Goal: Transaction & Acquisition: Purchase product/service

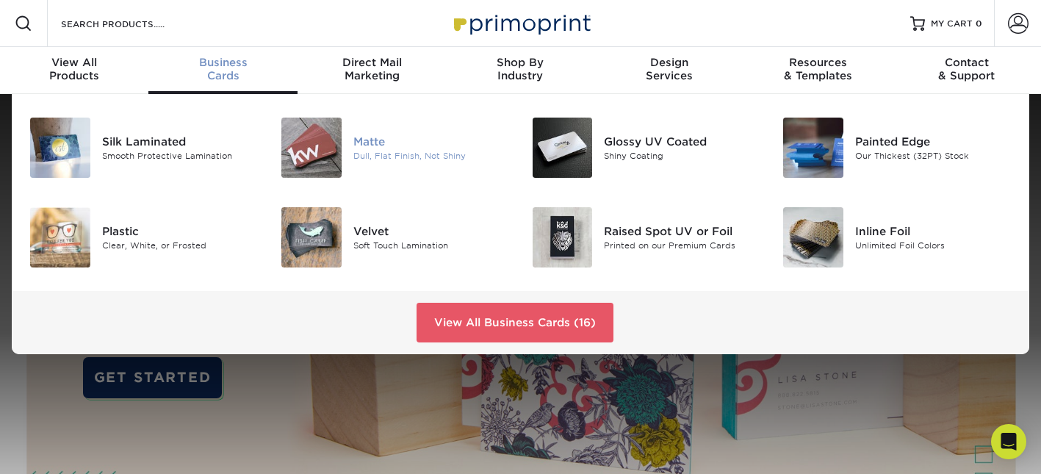
click at [319, 151] on img at bounding box center [311, 148] width 60 height 60
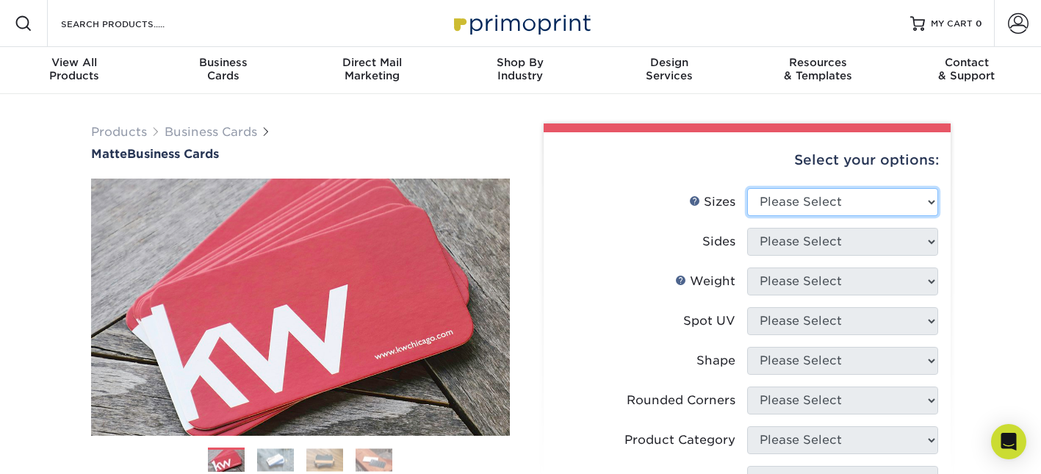
click at [870, 212] on select "Please Select 1.5" x 3.5" - Mini 1.75" x 3.5" - Mini 2" x 2" - Square 2" x 3" -…" at bounding box center [842, 202] width 191 height 28
select select "1.75x3.50"
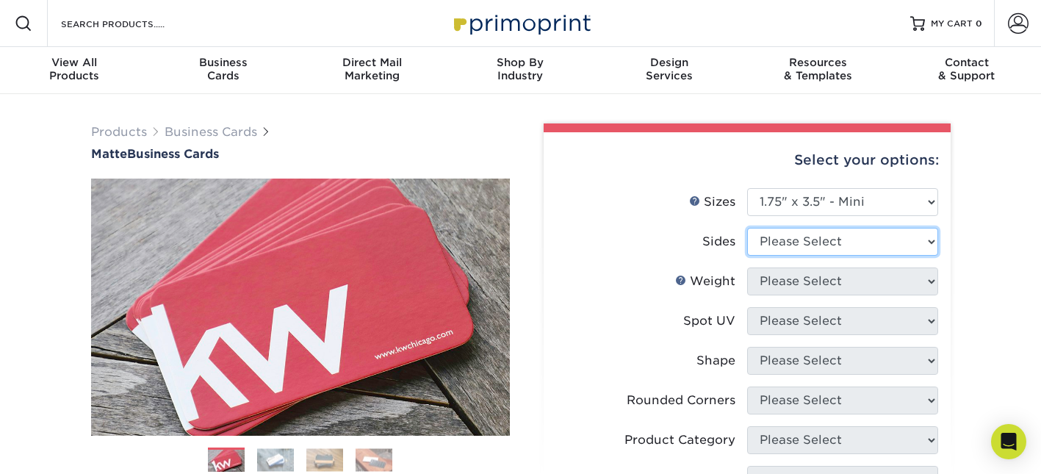
click at [797, 252] on select "Please Select Print Both Sides Print Front Only" at bounding box center [842, 242] width 191 height 28
select select "13abbda7-1d64-4f25-8bb2-c179b224825d"
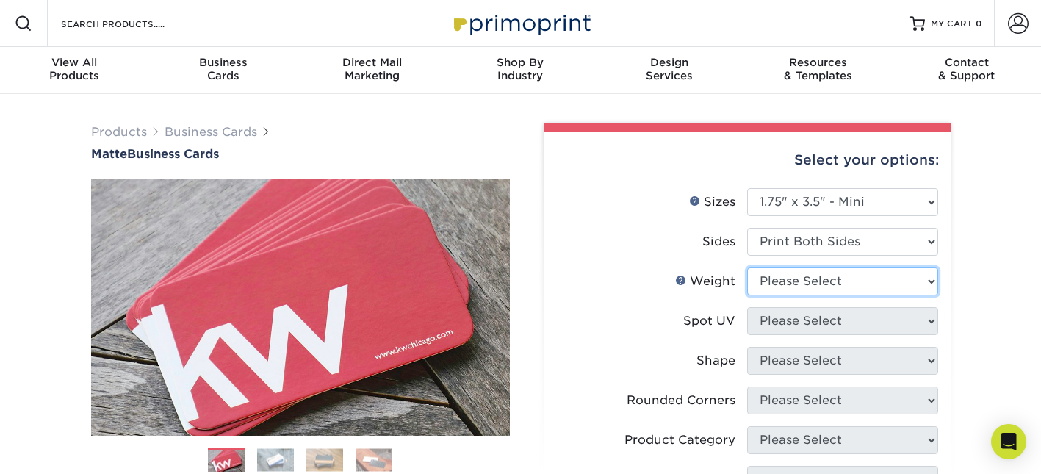
click at [802, 281] on select "Please Select 16PT 14PT" at bounding box center [842, 281] width 191 height 28
select select "16PT"
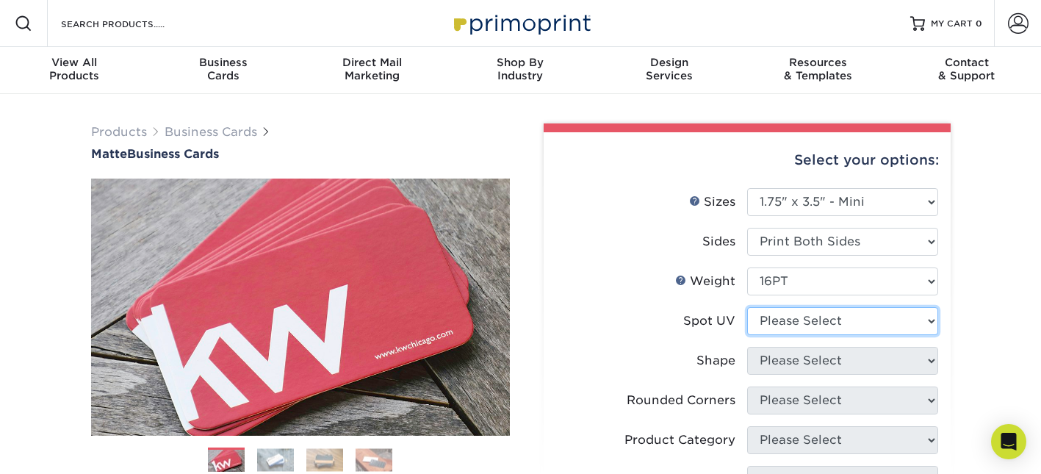
click at [794, 320] on select "Please Select No Spot UV Front and Back (Both Sides) Front Only Back Only" at bounding box center [842, 321] width 191 height 28
select select "3"
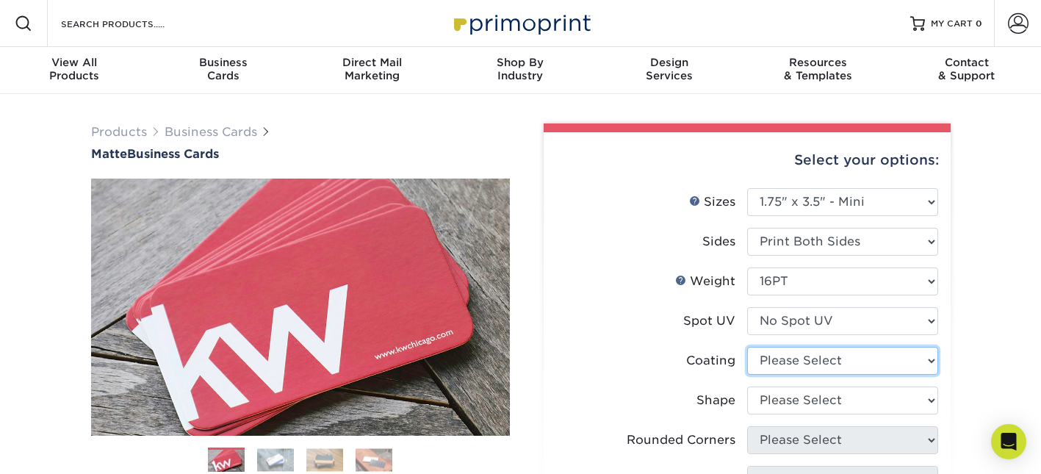
click at [795, 363] on select at bounding box center [842, 361] width 191 height 28
select select "121bb7b5-3b4d-429f-bd8d-bbf80e953313"
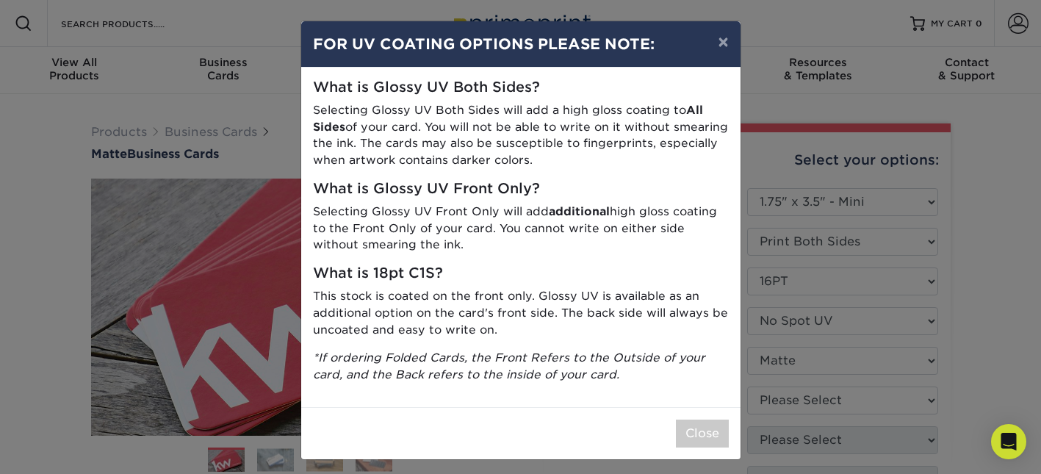
scroll to position [7, 0]
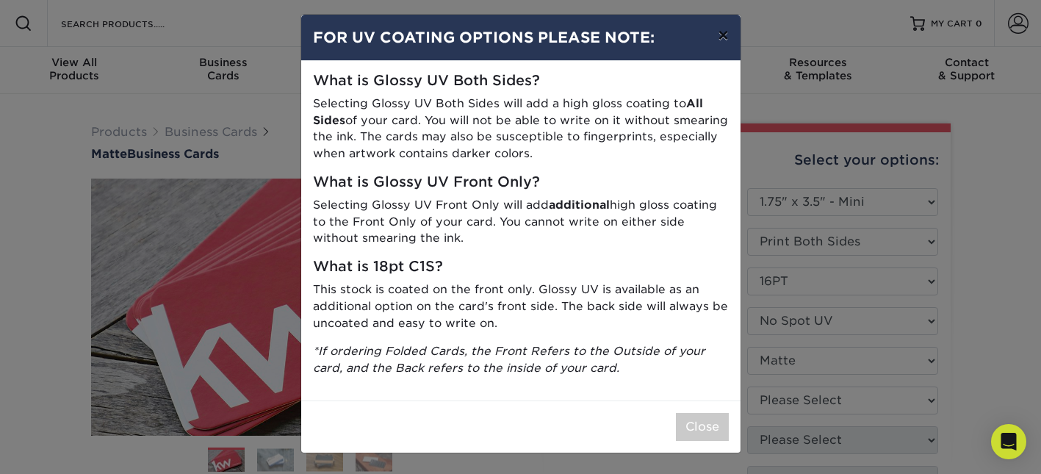
click at [722, 25] on button "×" at bounding box center [723, 35] width 34 height 41
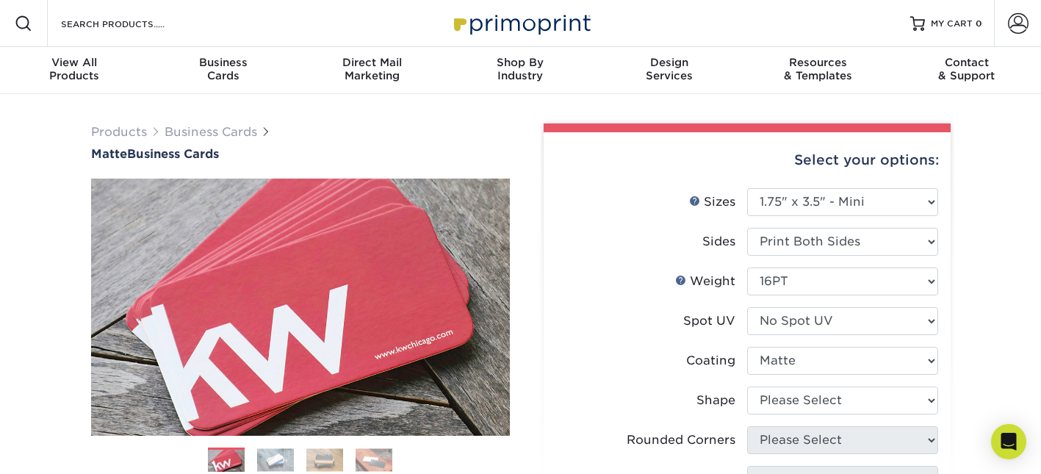
click at [814, 378] on li "Coating" at bounding box center [747, 367] width 382 height 40
click at [817, 407] on select "Please Select Standard" at bounding box center [842, 400] width 191 height 28
select select "standard"
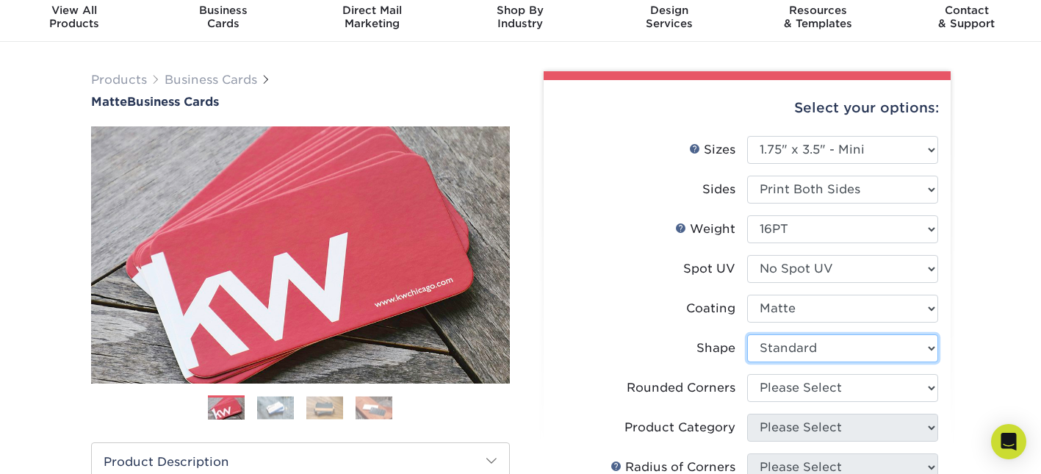
scroll to position [67, 0]
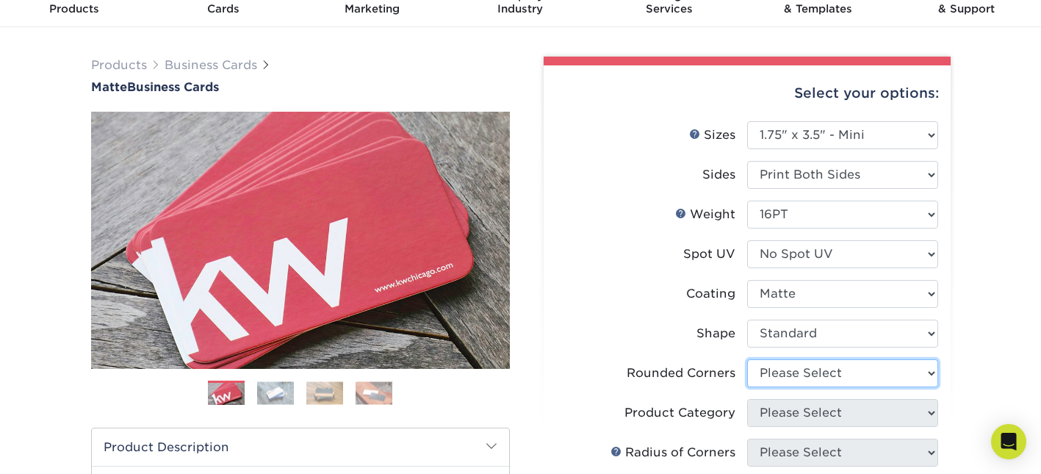
click at [795, 375] on select "Please Select Yes - Round 2 Corners Yes - Round 4 Corners No" at bounding box center [842, 373] width 191 height 28
select select "0"
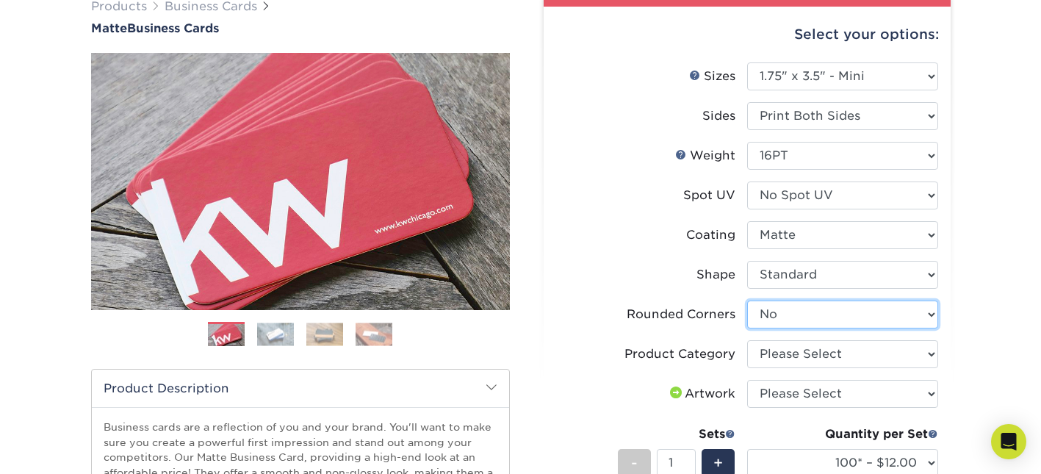
scroll to position [149, 0]
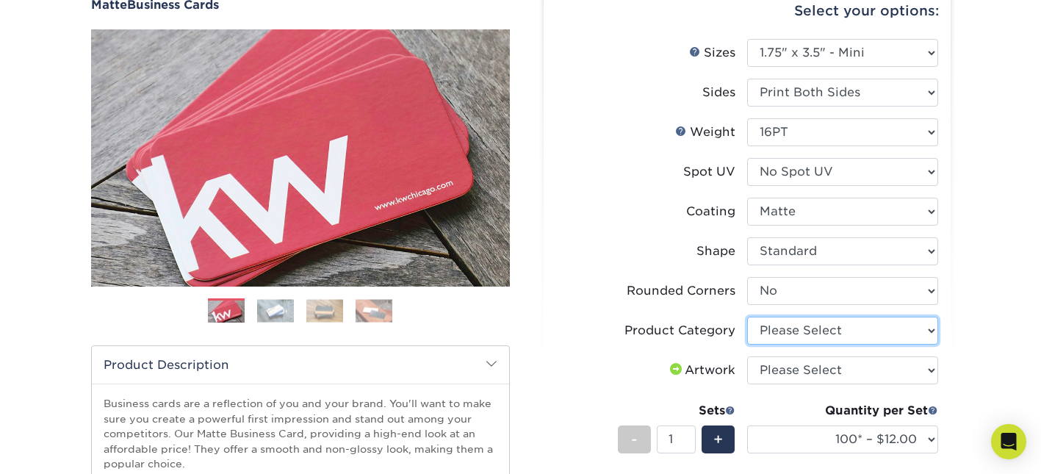
click at [800, 329] on select "Please Select Business Cards" at bounding box center [842, 331] width 191 height 28
select select "3b5148f1-0588-4f88-a218-97bcfdce65c1"
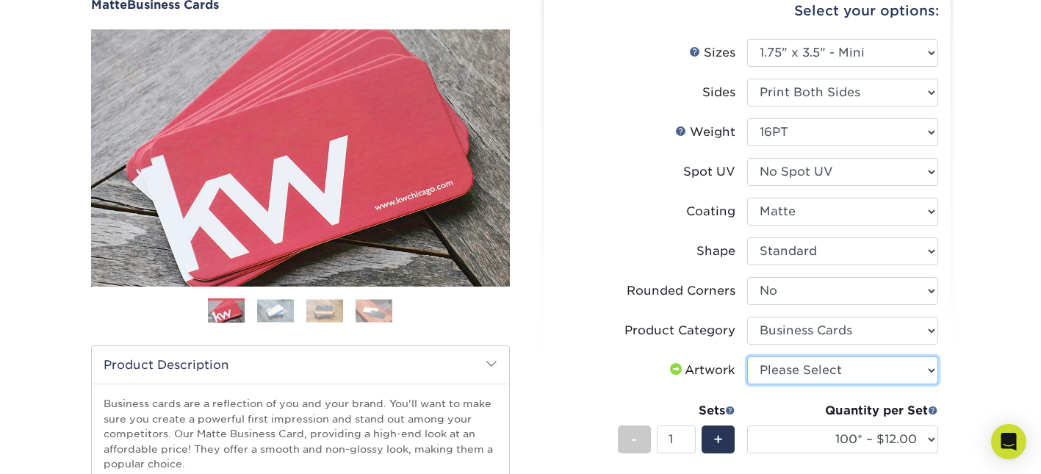
click at [818, 372] on select "Please Select I will upload files I need a design - $100" at bounding box center [842, 370] width 191 height 28
select select "upload"
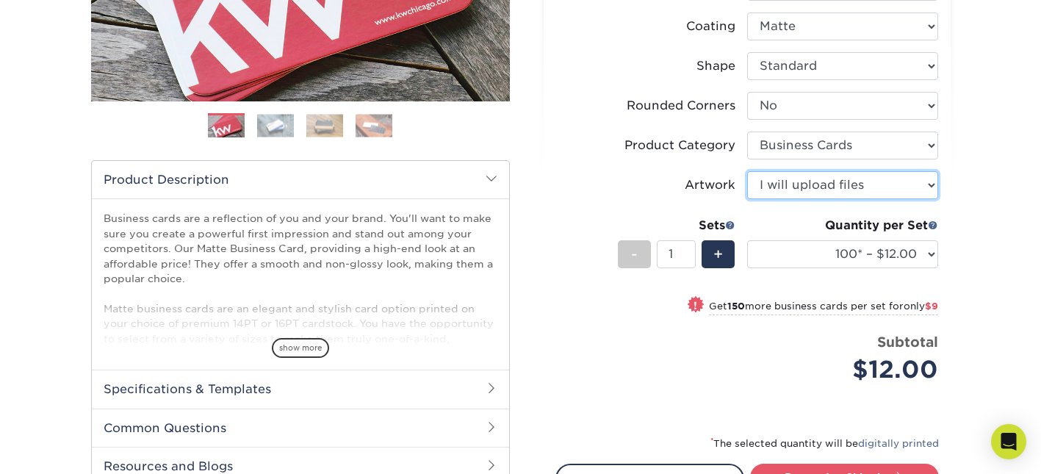
scroll to position [337, 0]
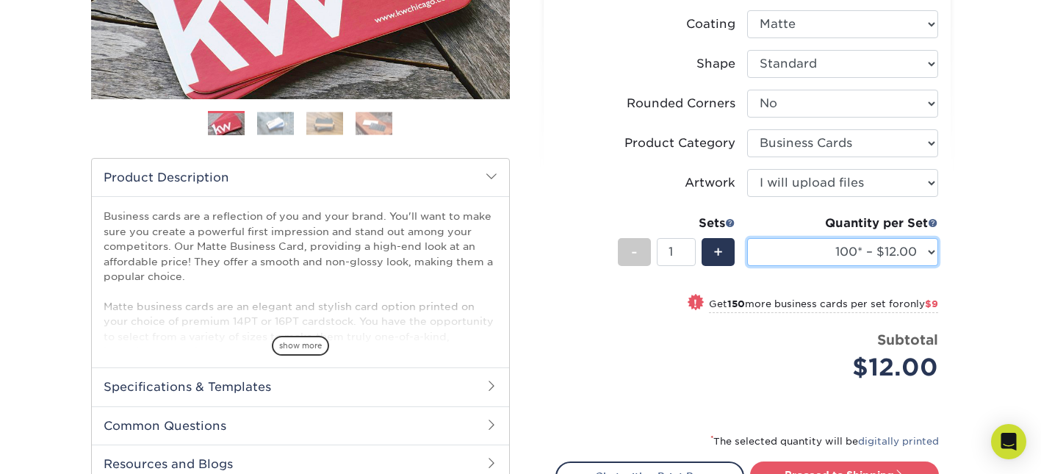
click at [838, 244] on select "100* – $12.00 250* – $21.00 500 – $42.00 1000 – $60.00 2500 – $129.00 5000 – $1…" at bounding box center [842, 252] width 191 height 28
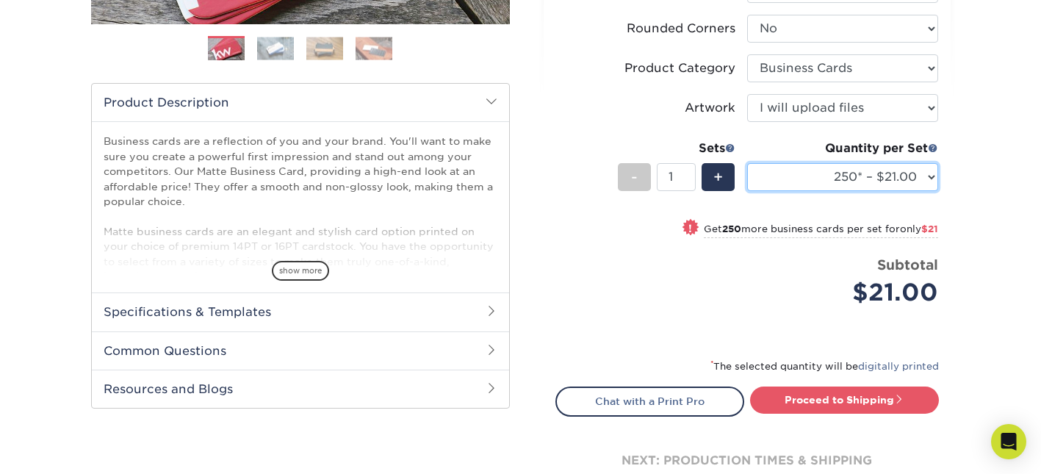
scroll to position [420, 0]
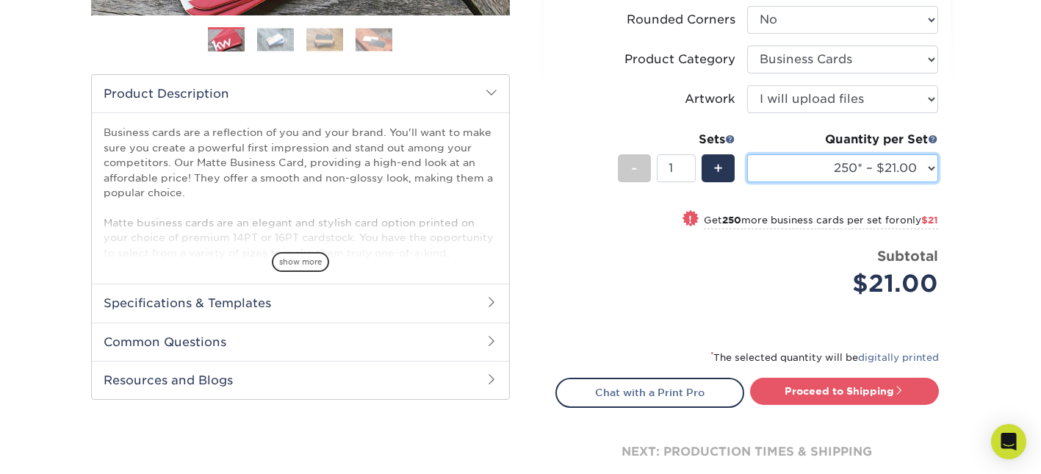
click at [912, 168] on select "100* – $12.00 250* – $21.00 500 – $42.00 1000 – $60.00 2500 – $129.00 5000 – $1…" at bounding box center [842, 168] width 191 height 28
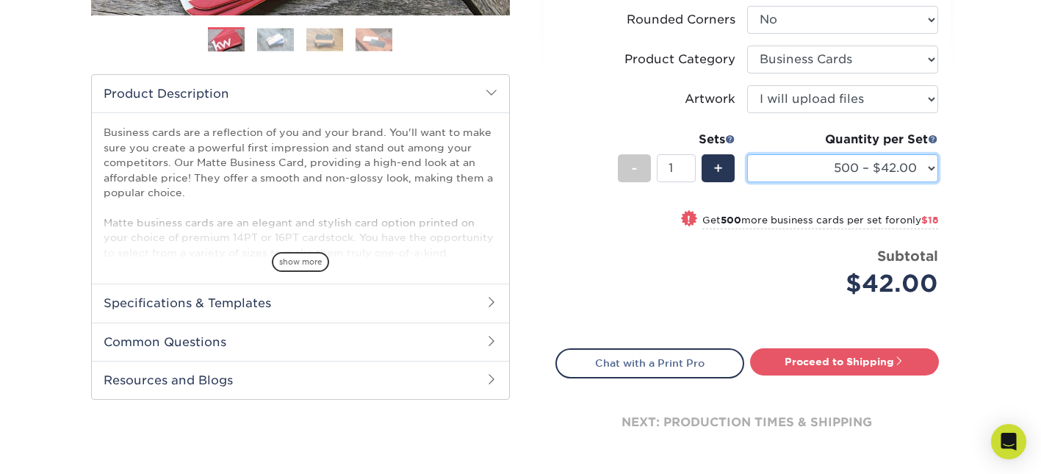
click at [896, 176] on select "100* – $12.00 250* – $21.00 500 – $42.00 1000 – $60.00 2500 – $129.00 5000 – $1…" at bounding box center [842, 168] width 191 height 28
select select "250* – $21.00"
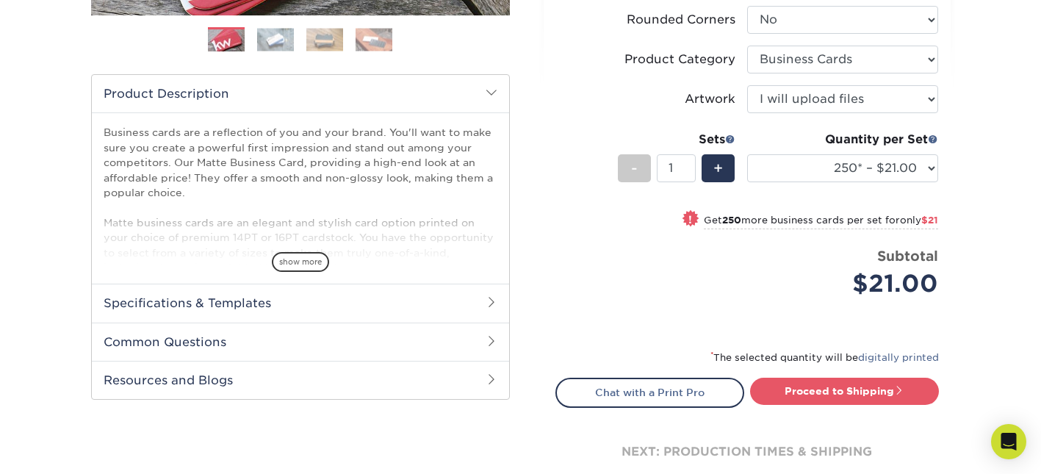
click at [769, 284] on div "$21.00" at bounding box center [848, 283] width 180 height 35
click at [843, 387] on link "Proceed to Shipping" at bounding box center [844, 391] width 189 height 26
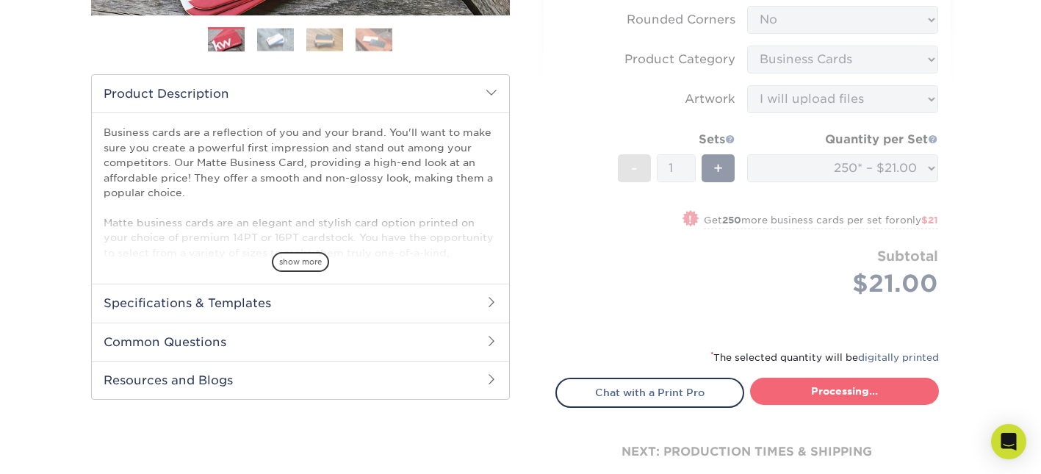
type input "Set 1"
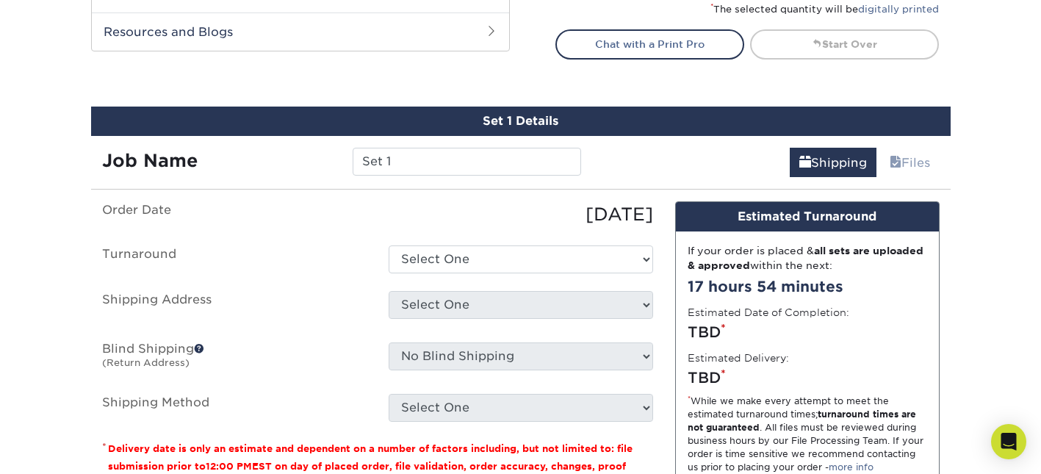
scroll to position [838, 0]
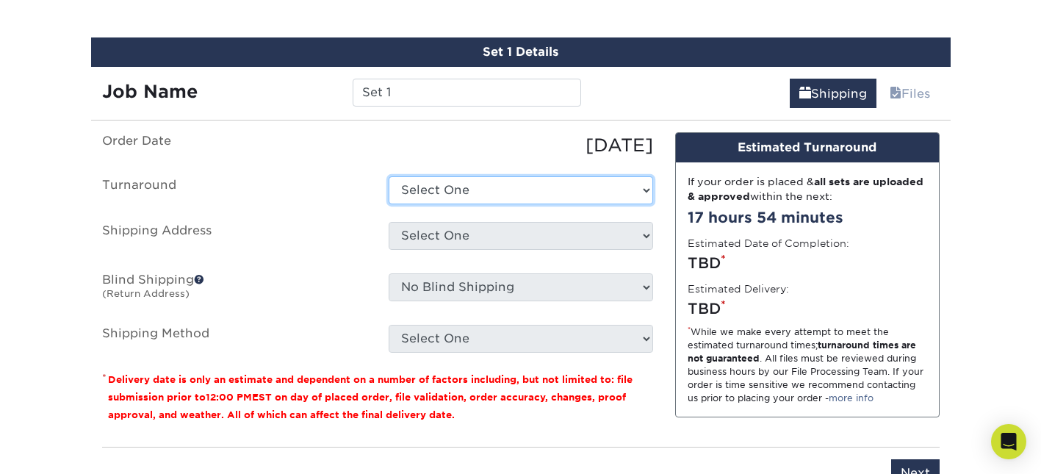
click at [439, 189] on select "Select One 2-4 Business Days 2 Day Next Business Day" at bounding box center [521, 190] width 265 height 28
select select "7d3888be-e747-4da6-b387-a5a9078c6866"
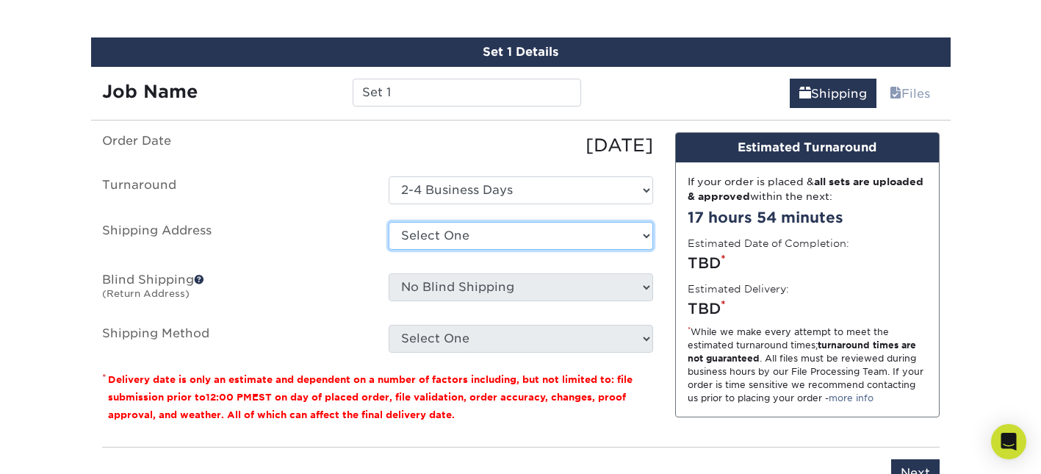
click at [437, 236] on select "Select One + Add New Address - Login" at bounding box center [521, 236] width 265 height 28
select select "newaddress"
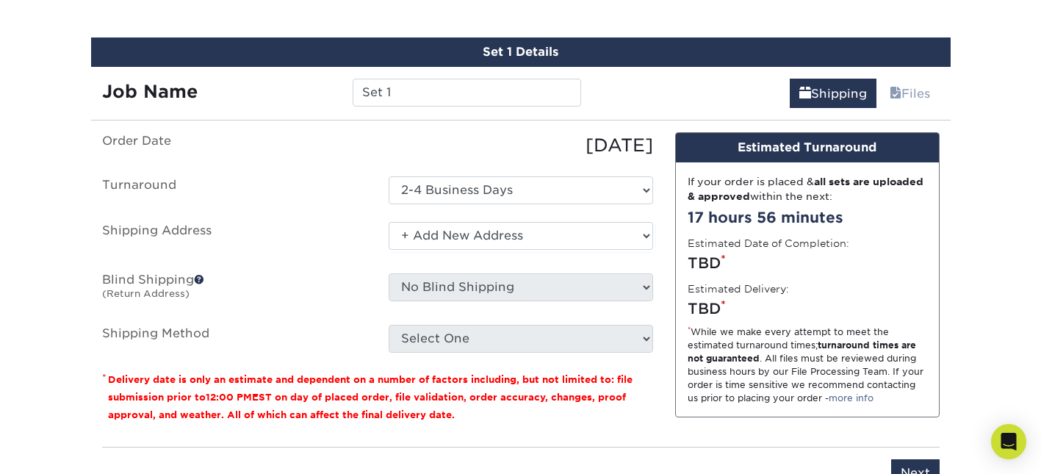
scroll to position [0, 0]
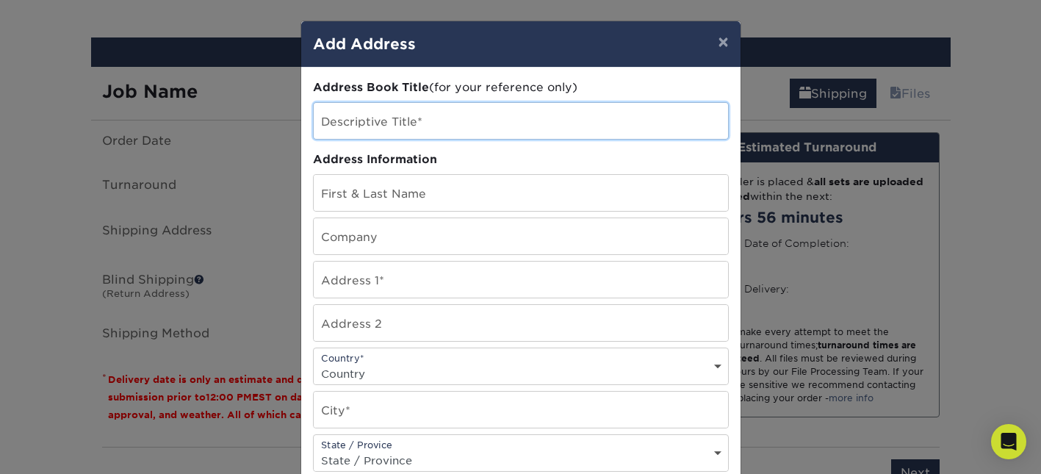
click at [361, 115] on input "text" at bounding box center [521, 121] width 414 height 36
type input "home"
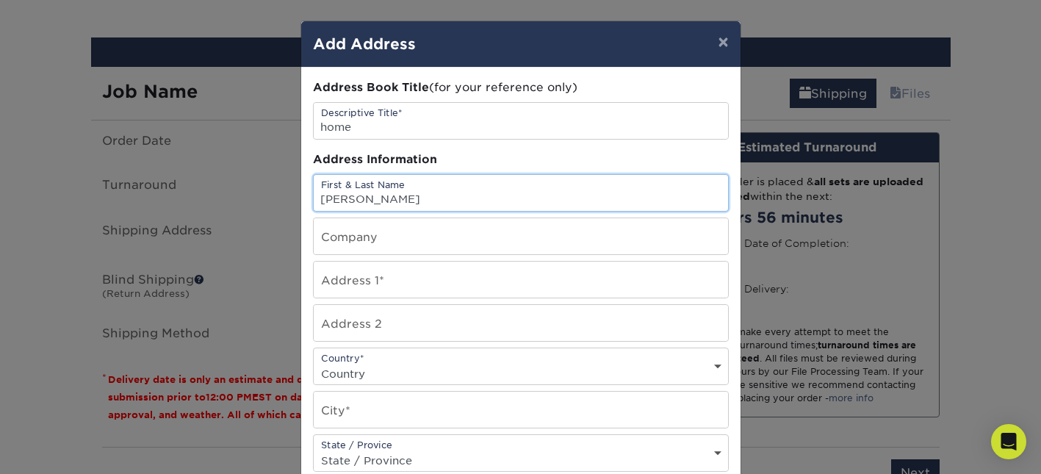
type input "[PERSON_NAME]"
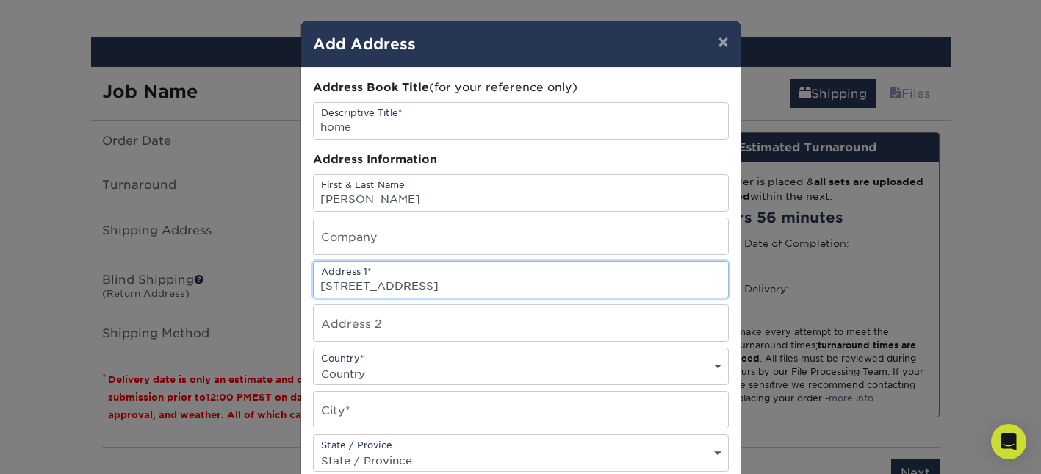
type input "6551 N Delware Ave`"
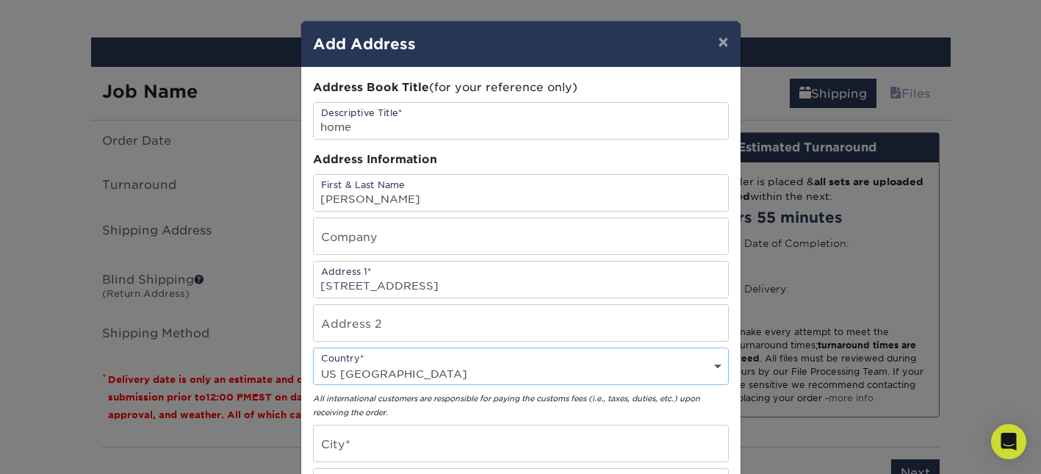
click at [379, 360] on div "Country* Country United States Canada ----------------------------- Afghanistan…" at bounding box center [521, 366] width 416 height 37
click at [719, 367] on select "Country United States Canada ----------------------------- Afghanistan Albania …" at bounding box center [521, 373] width 414 height 21
select select "US"
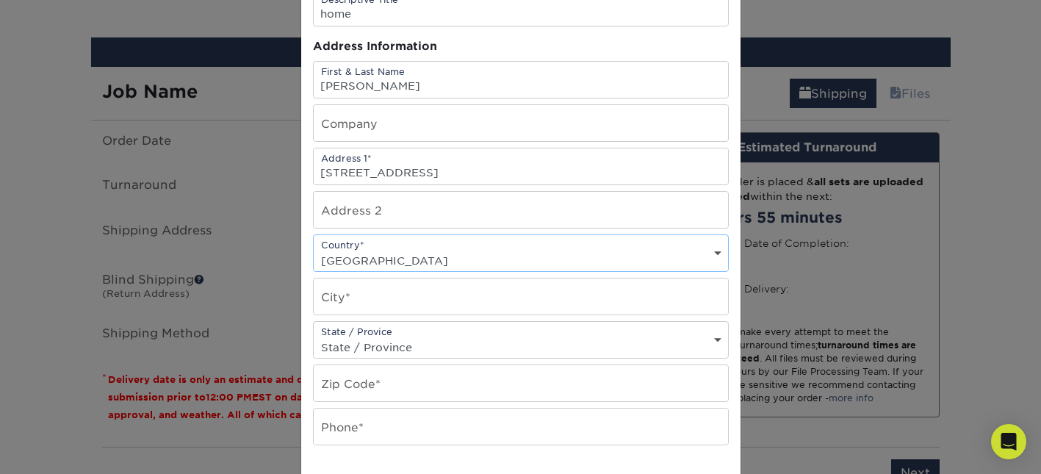
scroll to position [125, 0]
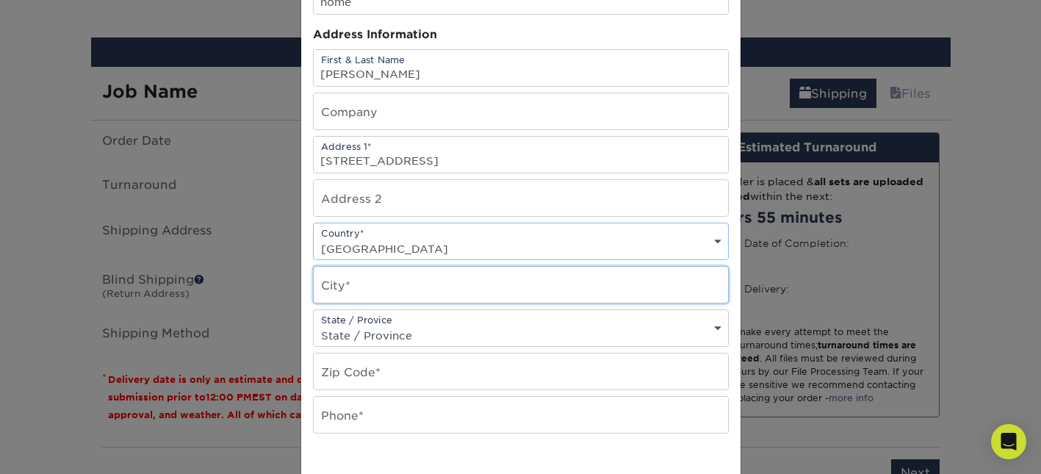
click at [468, 287] on input "text" at bounding box center [521, 285] width 414 height 36
type input "Portland"
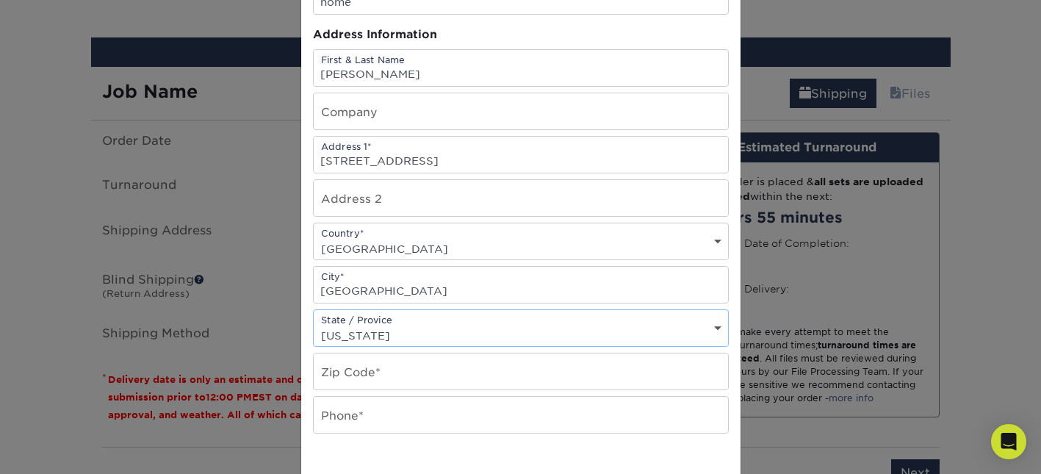
select select "OR"
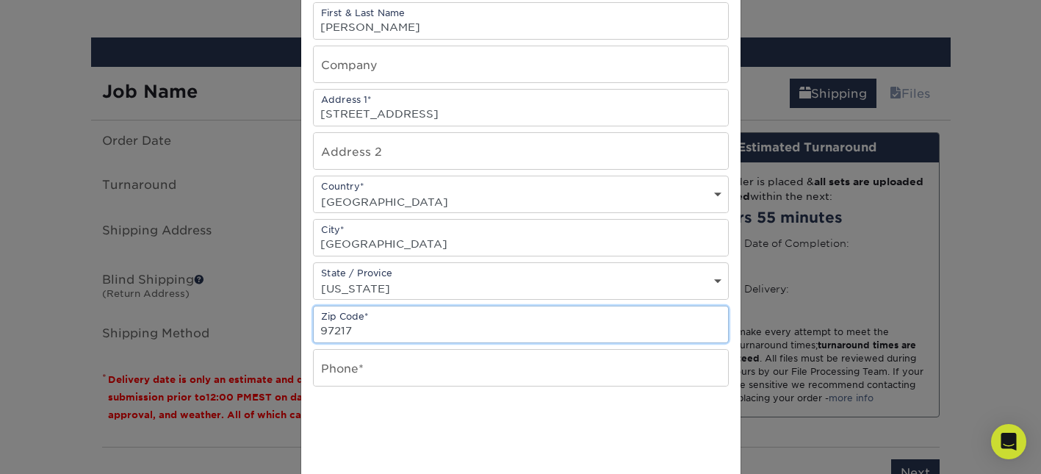
type input "97217"
click at [359, 367] on input "text" at bounding box center [521, 368] width 414 height 36
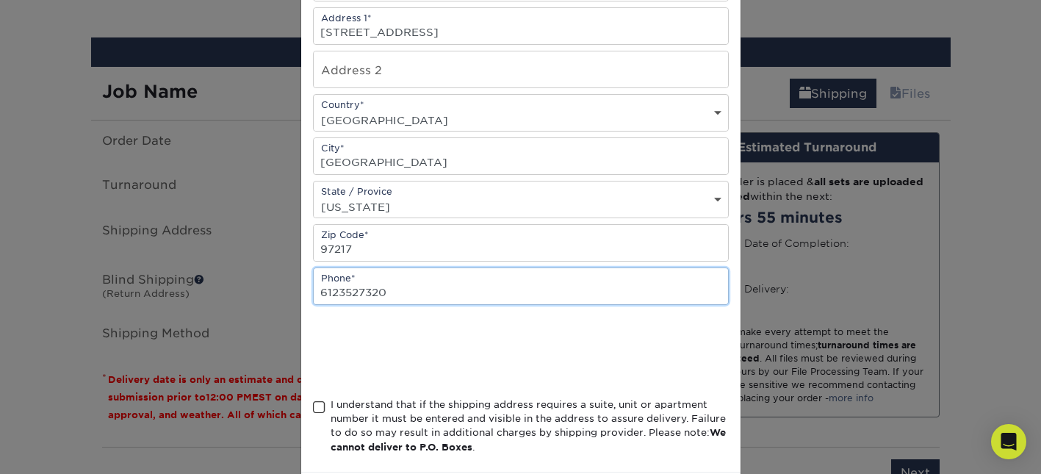
scroll to position [268, 0]
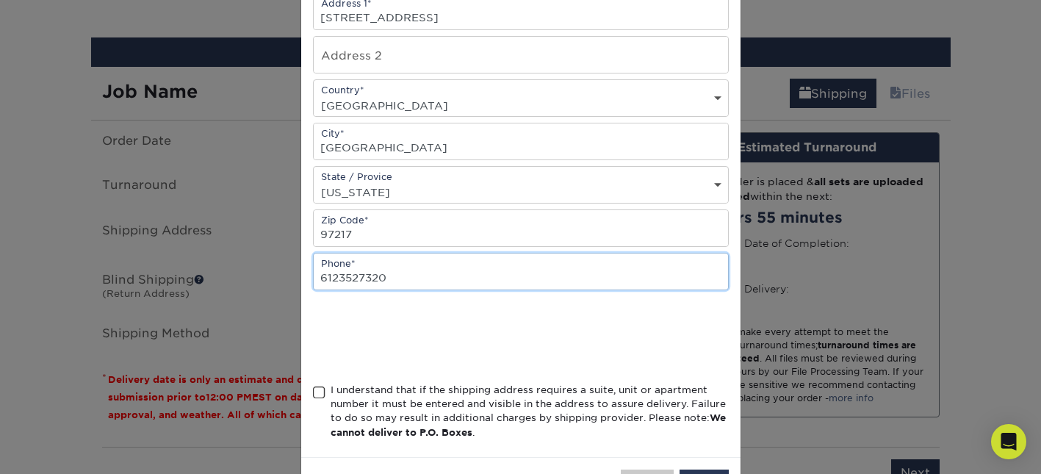
type input "6123527320"
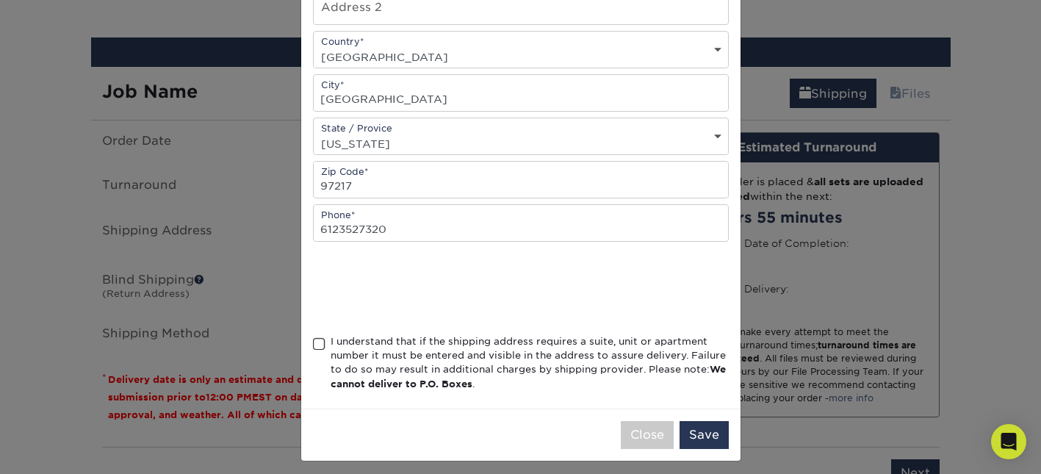
scroll to position [325, 0]
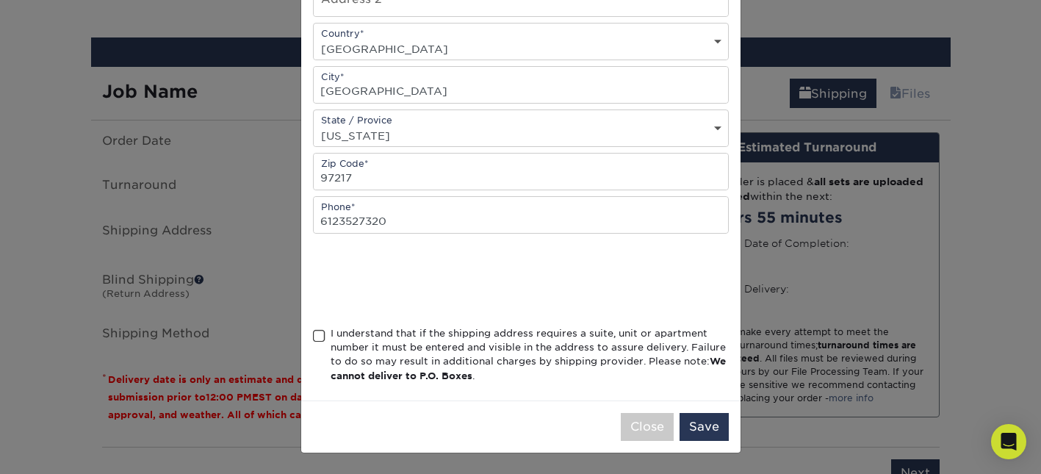
click at [331, 340] on div "I understand that if the shipping address requires a suite, unit or apartment n…" at bounding box center [530, 354] width 398 height 57
click at [0, 0] on input "I understand that if the shipping address requires a suite, unit or apartment n…" at bounding box center [0, 0] width 0 height 0
click at [719, 432] on button "Save" at bounding box center [704, 427] width 49 height 28
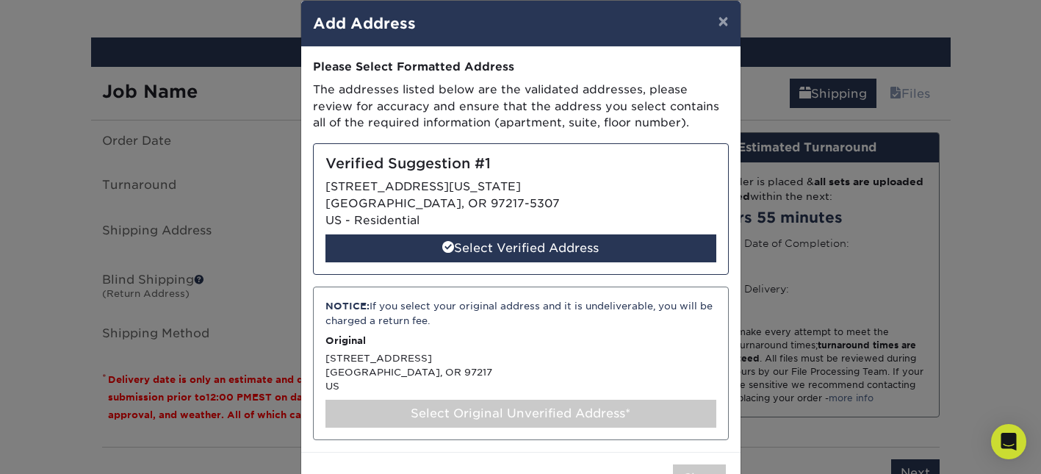
scroll to position [30, 0]
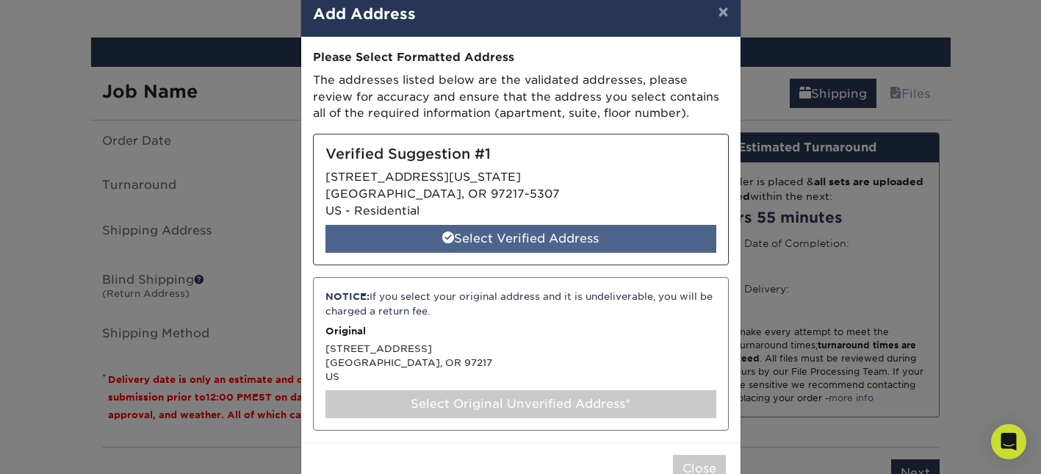
click at [538, 237] on div "Select Verified Address" at bounding box center [520, 239] width 391 height 28
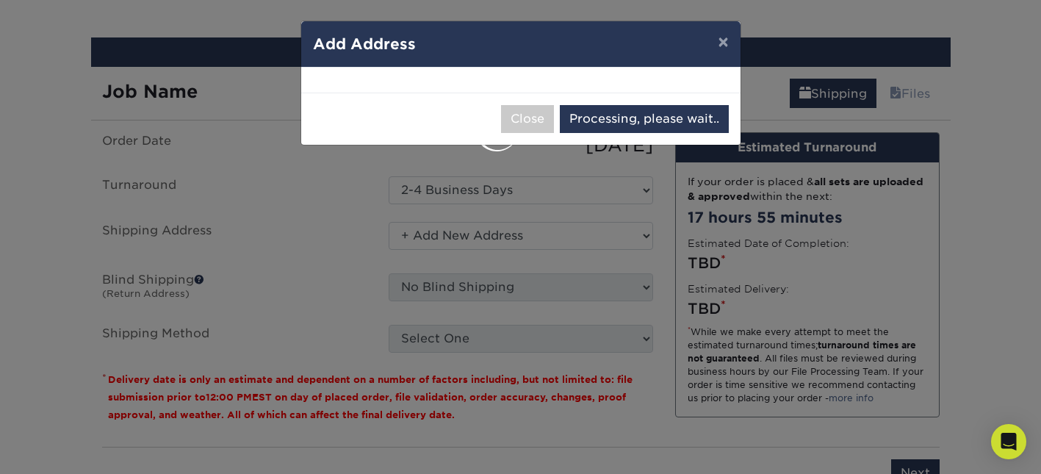
select select "286358"
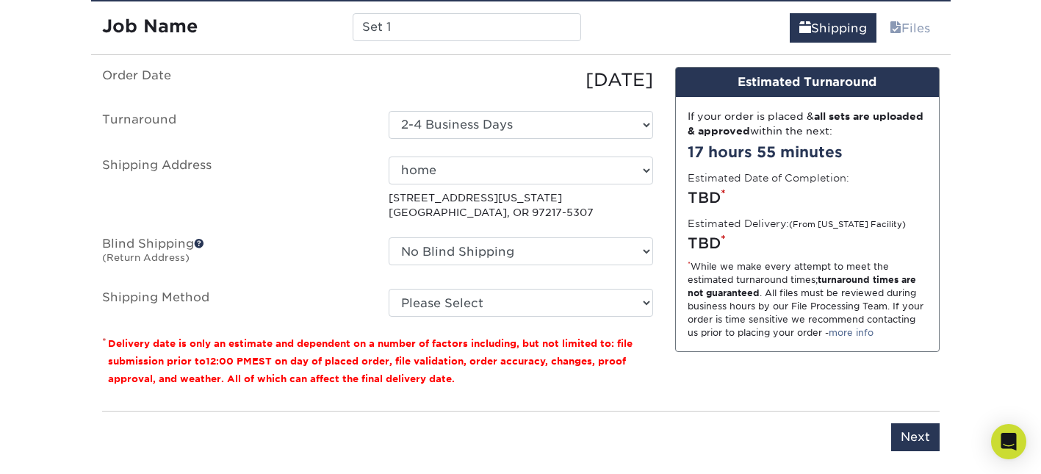
scroll to position [906, 0]
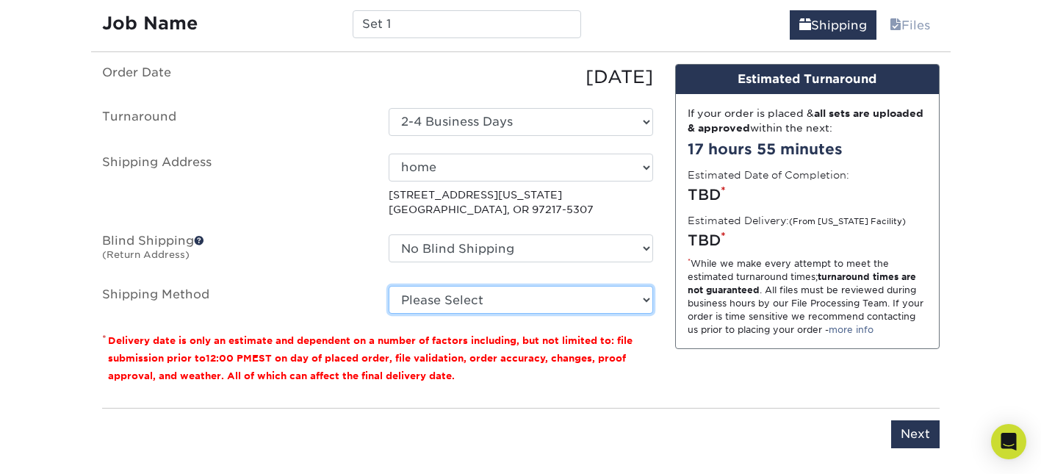
click at [428, 296] on select "Please Select Ground Shipping (+$7.84) 3 Day Shipping Service (+$20.04) 2 Day A…" at bounding box center [521, 300] width 265 height 28
select select "03"
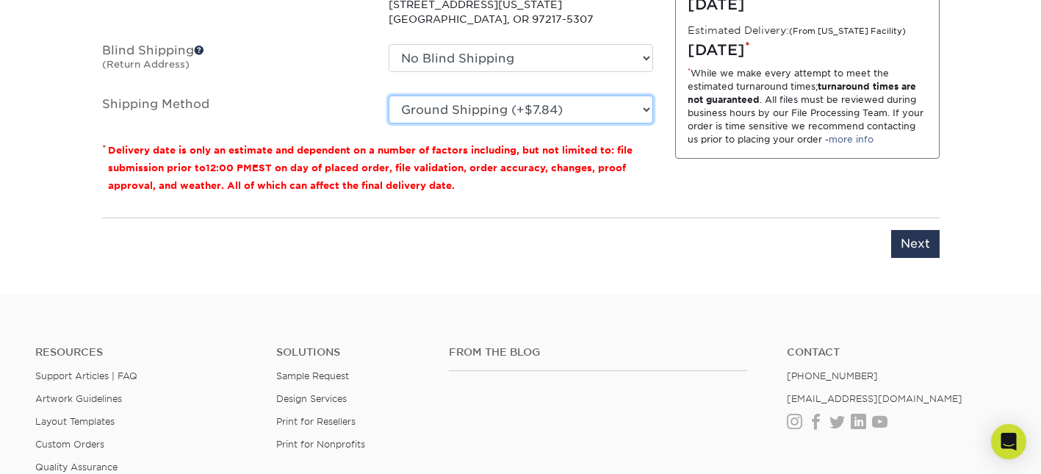
scroll to position [1101, 0]
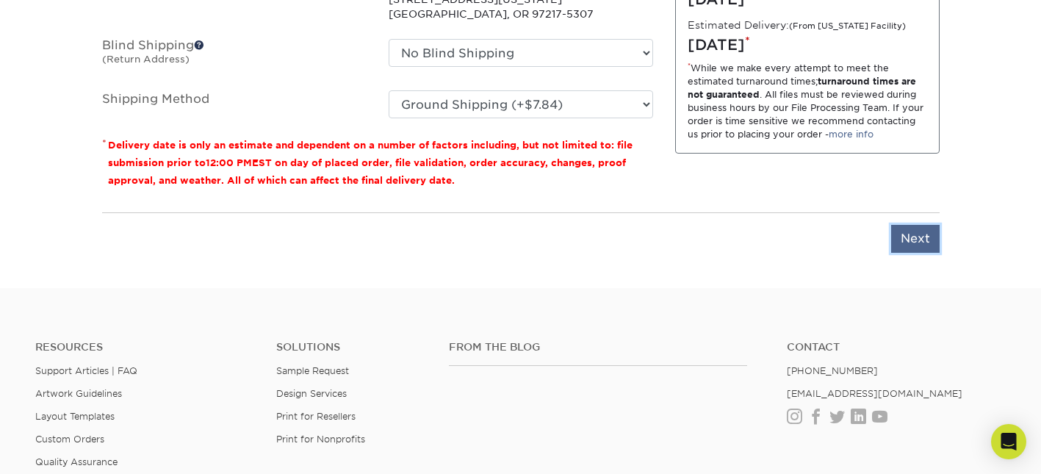
click at [921, 229] on input "Next" at bounding box center [915, 239] width 48 height 28
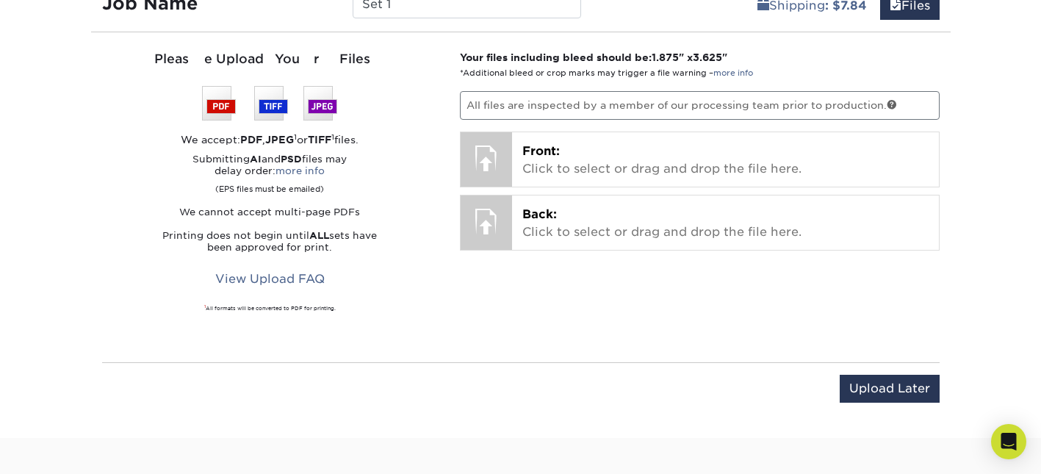
scroll to position [921, 0]
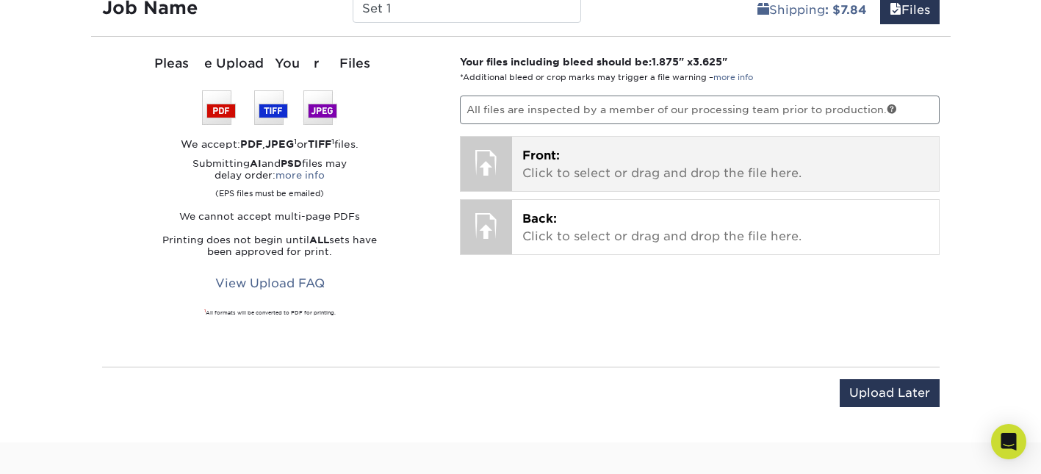
click at [575, 159] on p "Front: Click to select or drag and drop the file here." at bounding box center [725, 164] width 406 height 35
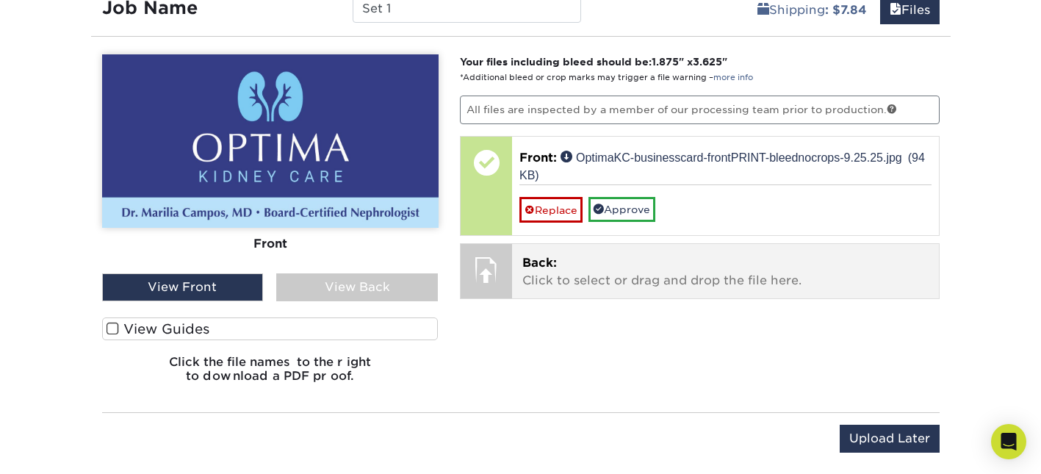
click at [589, 280] on p "Back: Click to select or drag and drop the file here." at bounding box center [725, 271] width 406 height 35
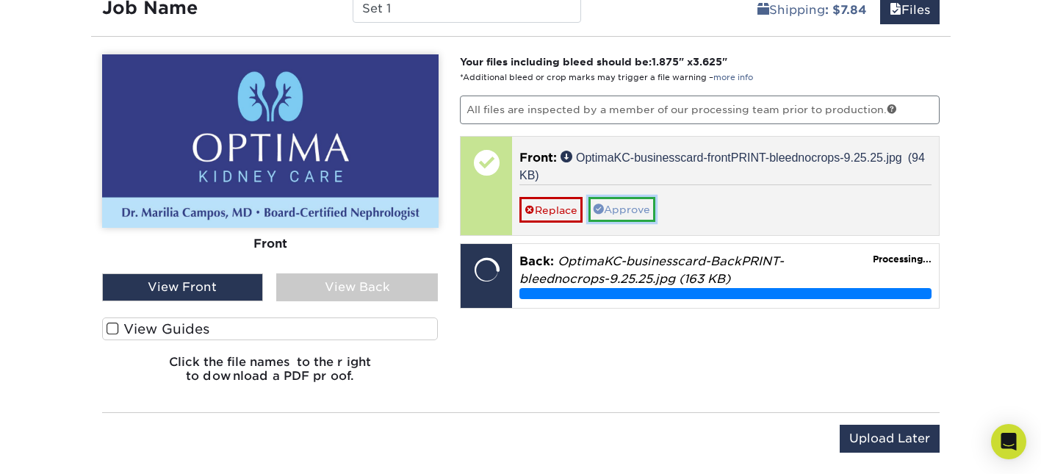
click at [643, 210] on link "Approve" at bounding box center [622, 209] width 67 height 25
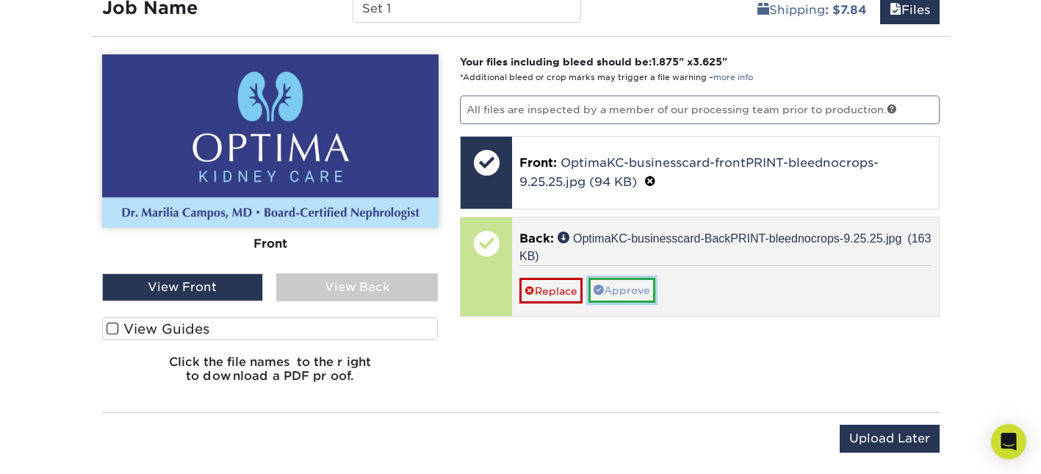
click at [630, 295] on link "Approve" at bounding box center [622, 290] width 67 height 25
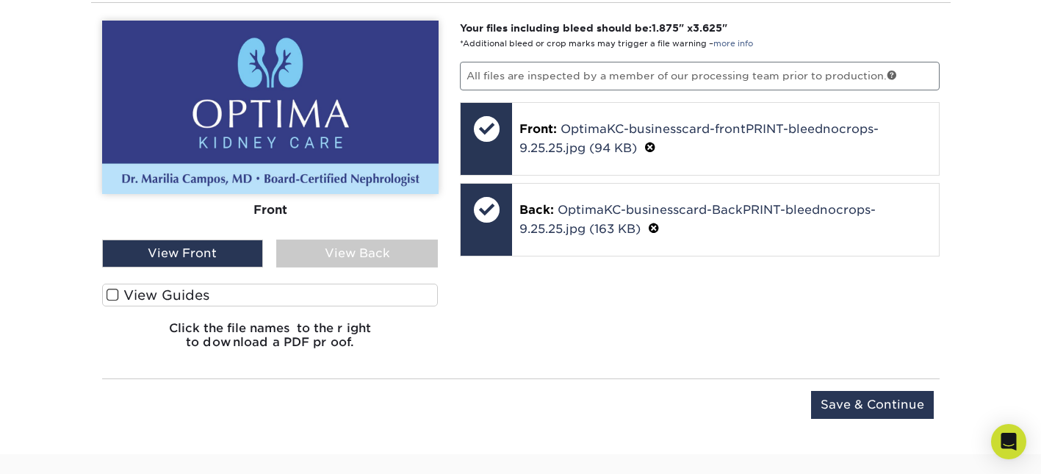
scroll to position [960, 0]
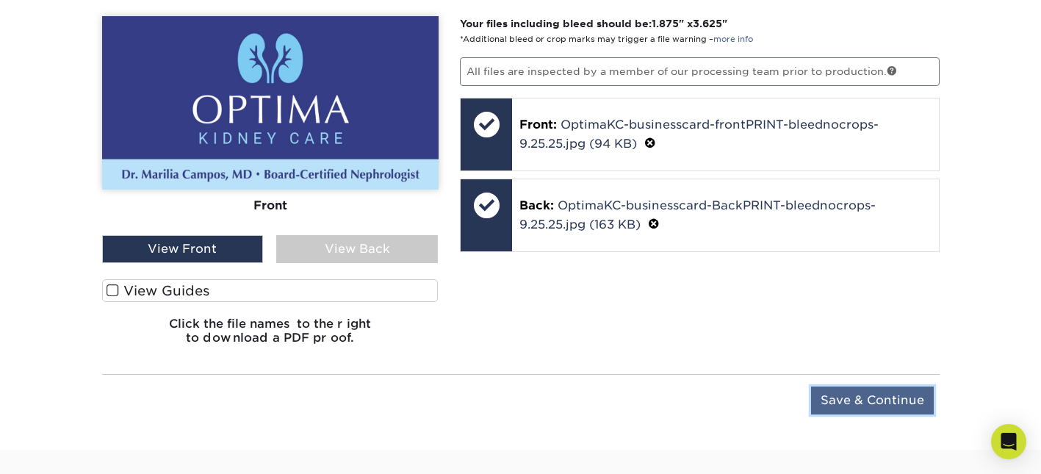
click at [870, 404] on input "Save & Continue" at bounding box center [872, 400] width 123 height 28
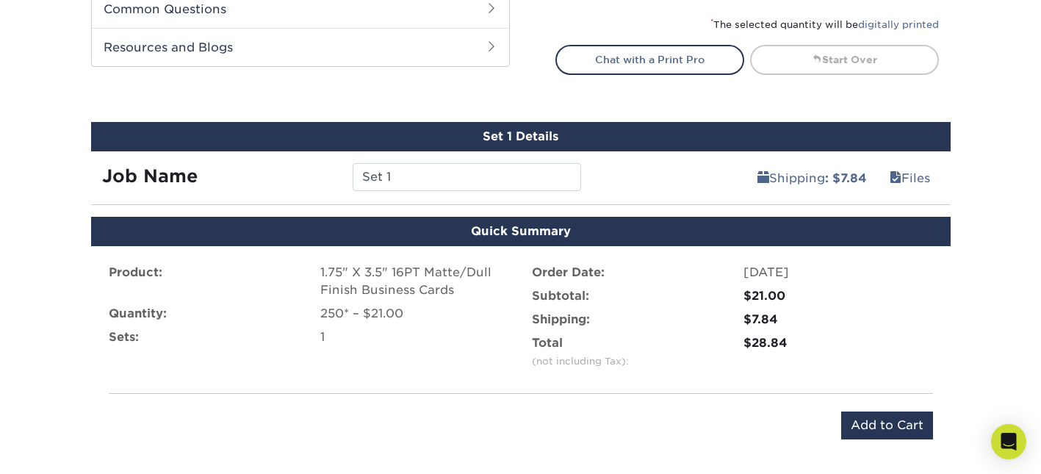
scroll to position [758, 0]
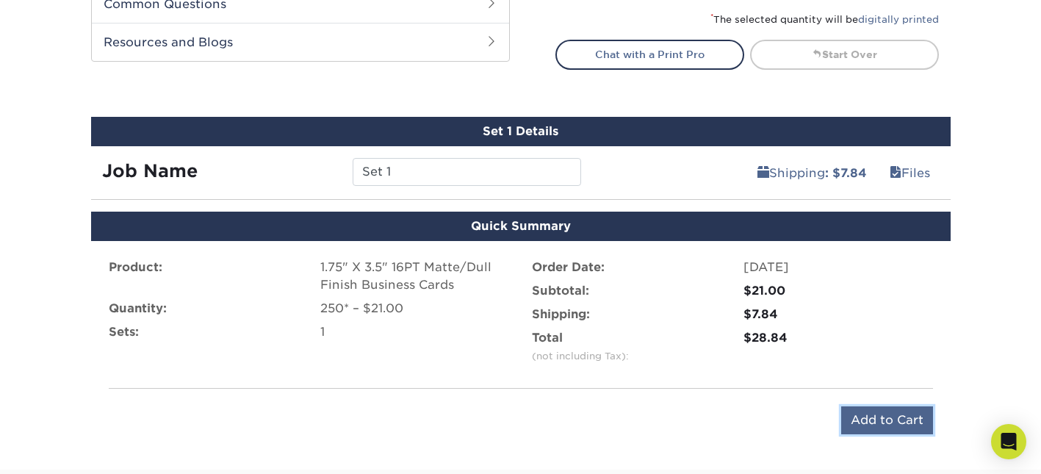
click at [891, 420] on input "Add to Cart" at bounding box center [887, 420] width 92 height 28
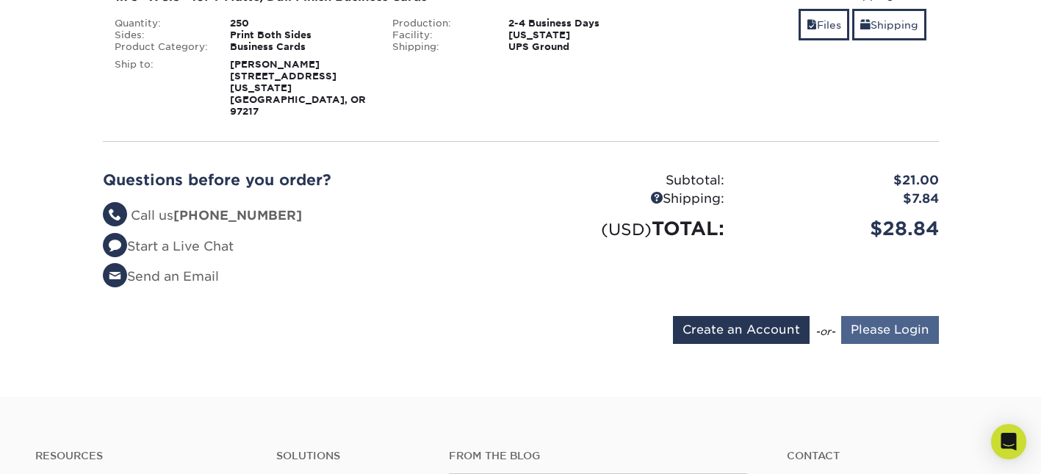
scroll to position [285, 0]
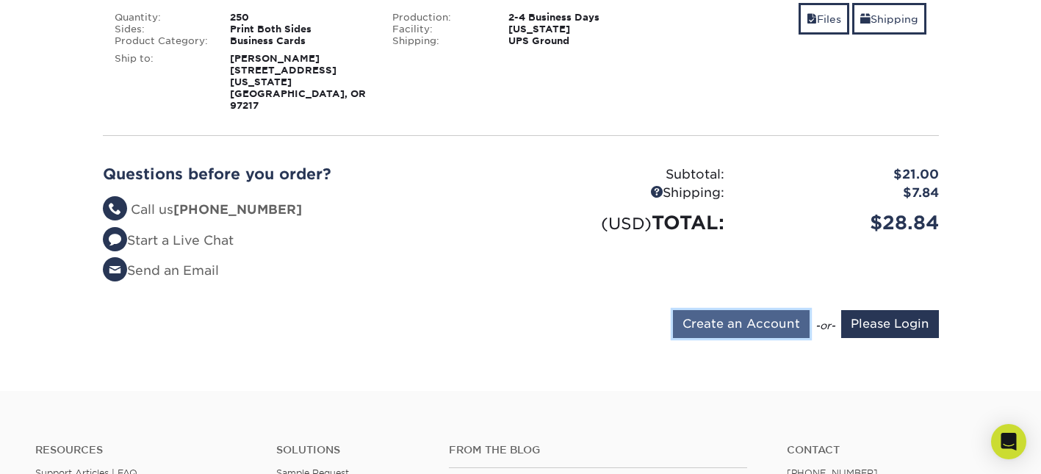
click at [738, 310] on input "Create an Account" at bounding box center [741, 324] width 137 height 28
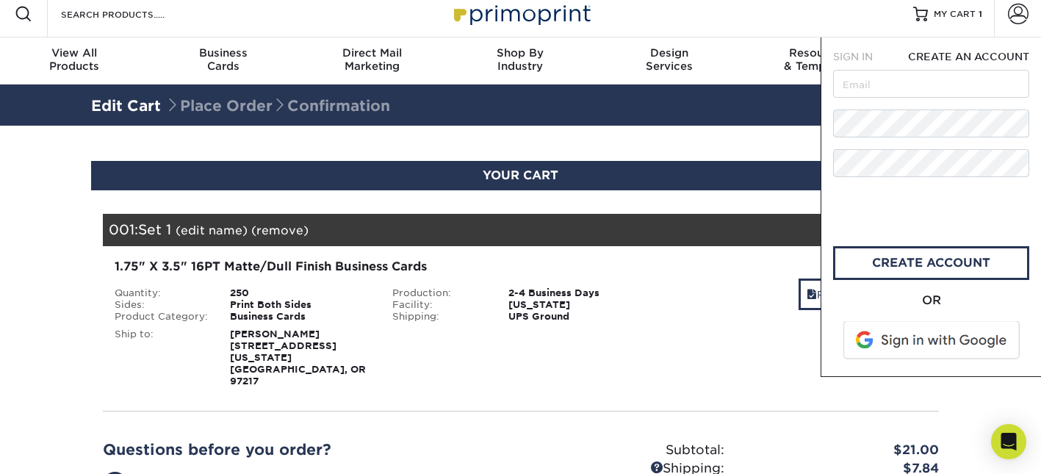
scroll to position [0, 0]
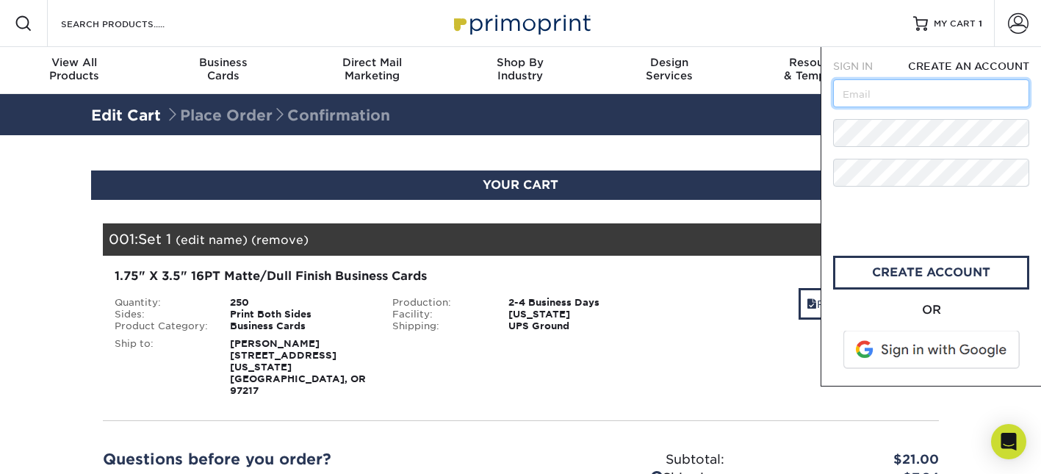
click at [859, 102] on input "text" at bounding box center [931, 93] width 196 height 28
type input "[EMAIL_ADDRESS][DOMAIN_NAME]"
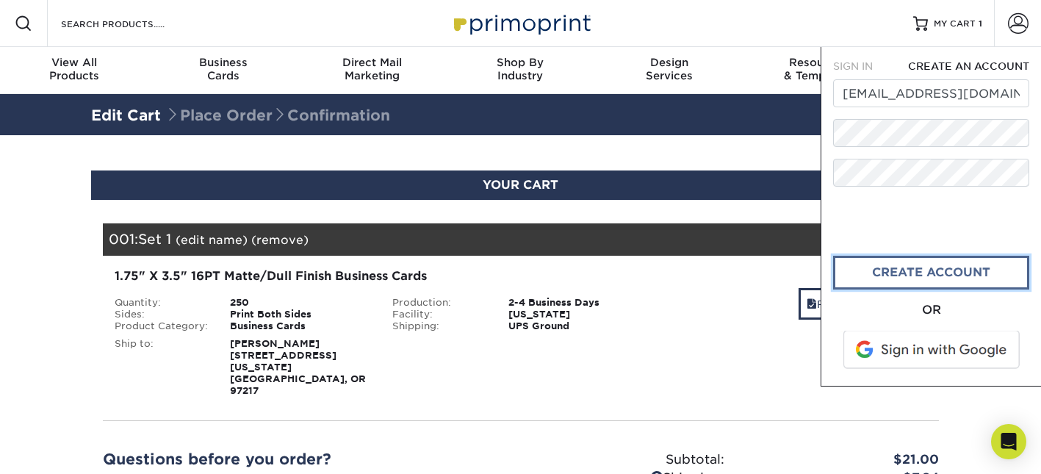
click at [952, 274] on link "create account" at bounding box center [931, 273] width 196 height 34
click at [735, 290] on div "Files Shipping" at bounding box center [799, 305] width 256 height 35
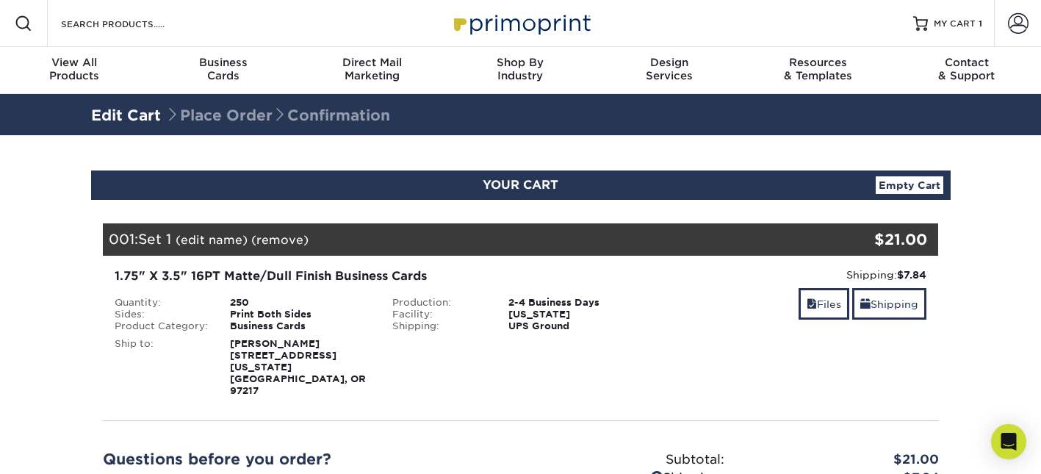
click at [742, 320] on div "Files Shipping" at bounding box center [799, 305] width 256 height 35
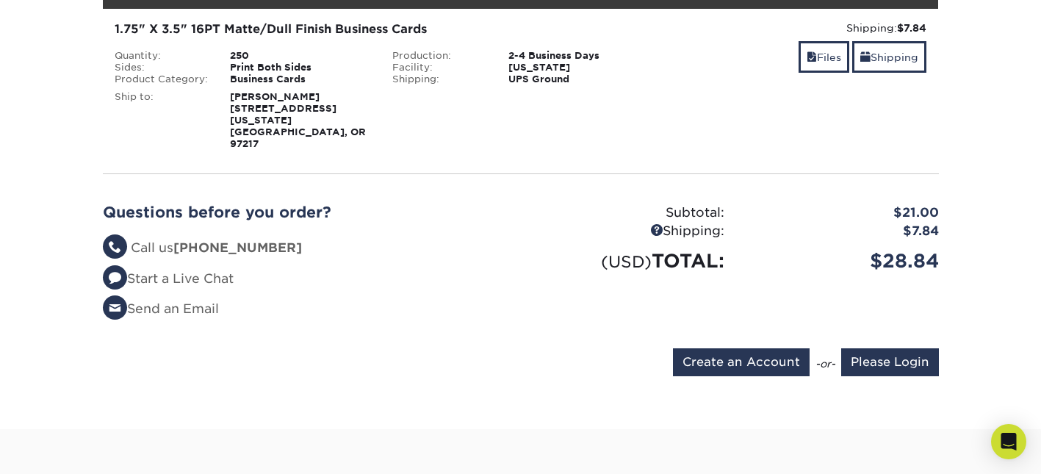
scroll to position [248, 0]
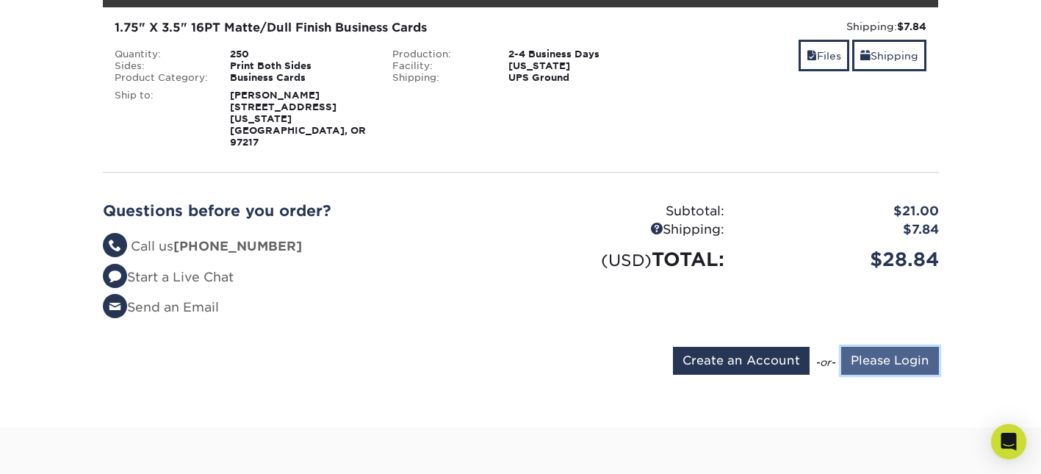
click at [877, 347] on input "Please Login" at bounding box center [890, 361] width 98 height 28
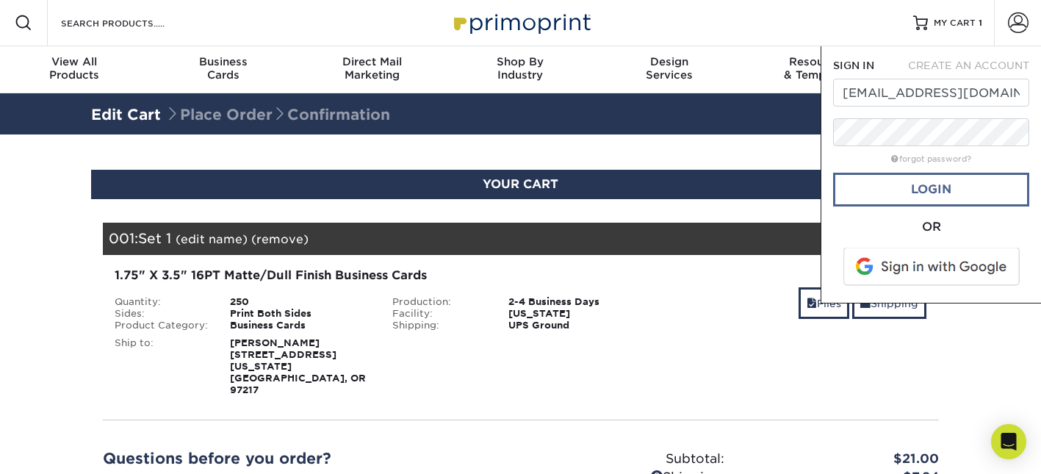
scroll to position [0, 0]
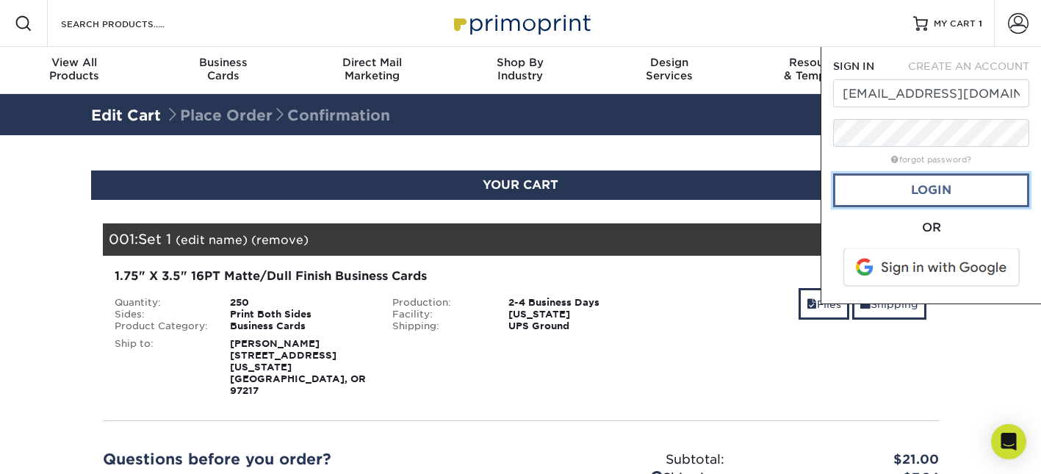
click at [924, 187] on link "Login" at bounding box center [931, 190] width 196 height 34
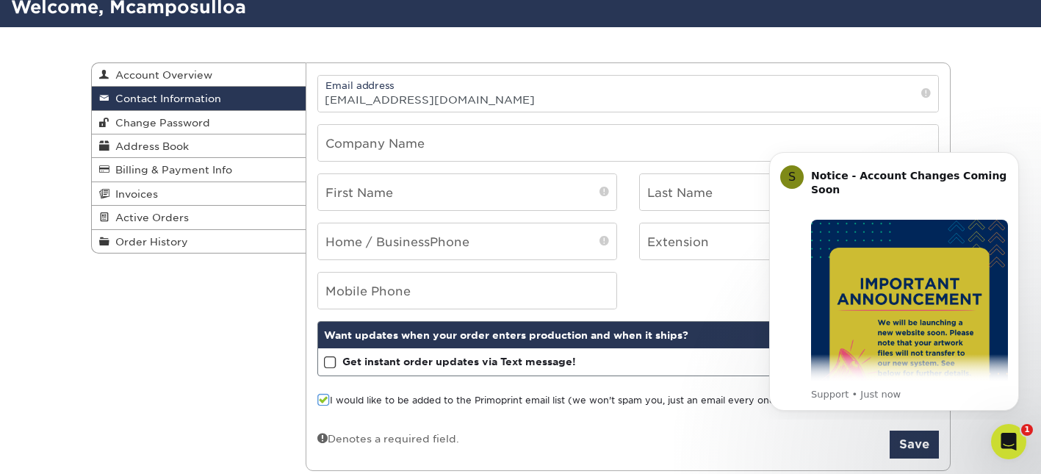
scroll to position [114, 0]
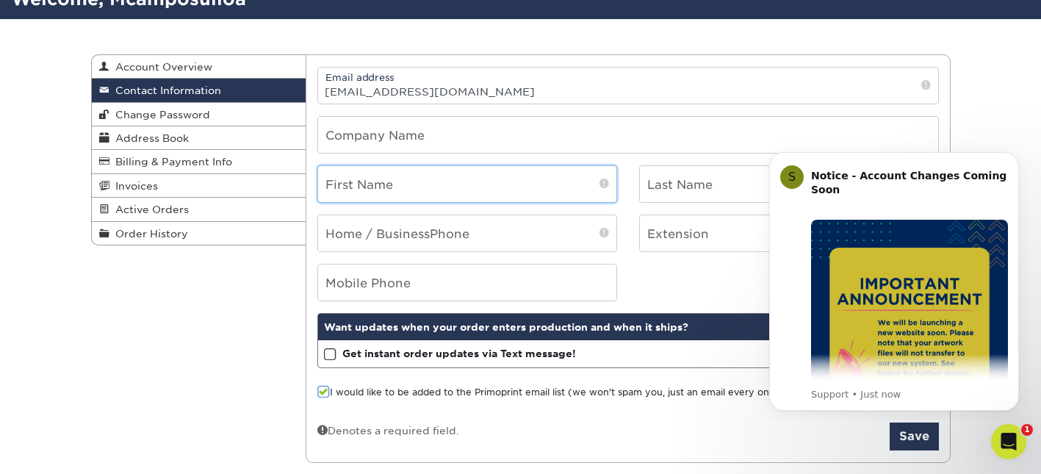
click at [502, 191] on input "text" at bounding box center [467, 184] width 298 height 36
click at [1027, 110] on div "Contact Information Account Overview Contact Information Change Password Addres…" at bounding box center [520, 259] width 1041 height 480
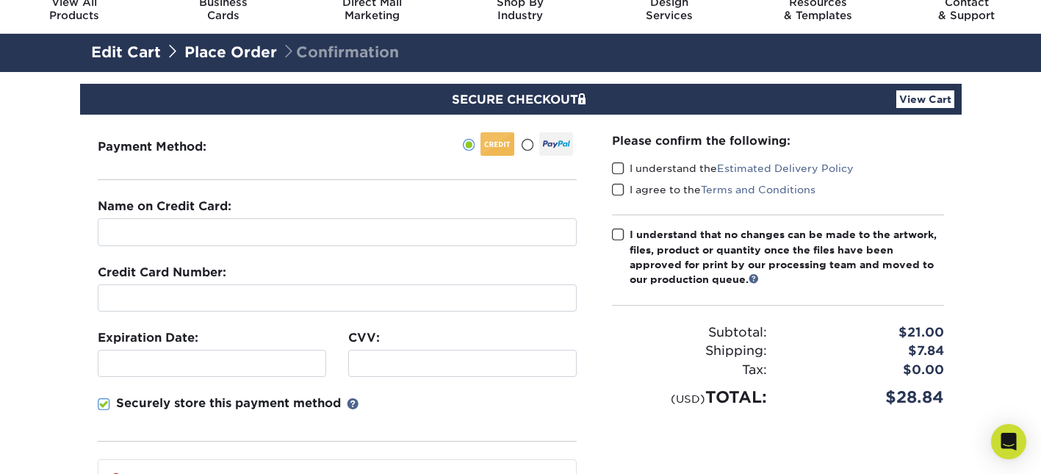
scroll to position [83, 0]
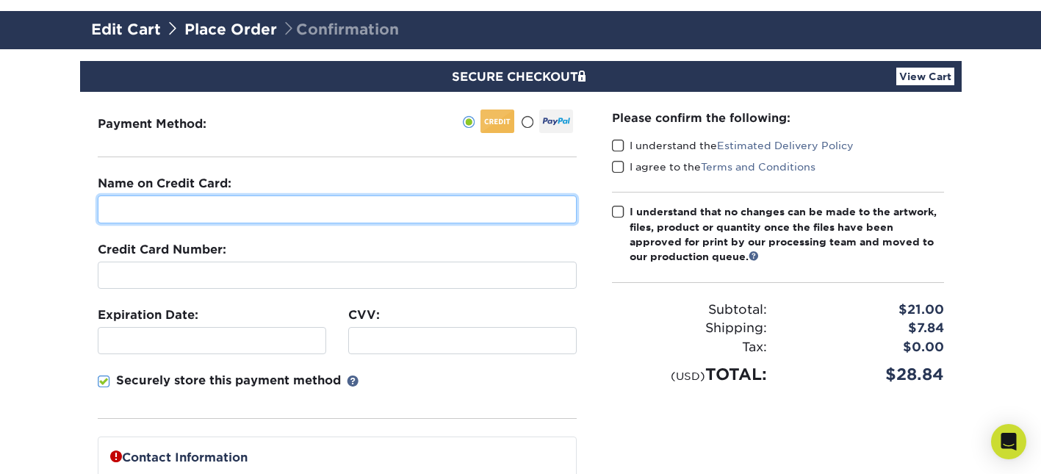
click at [272, 213] on input "text" at bounding box center [337, 209] width 479 height 28
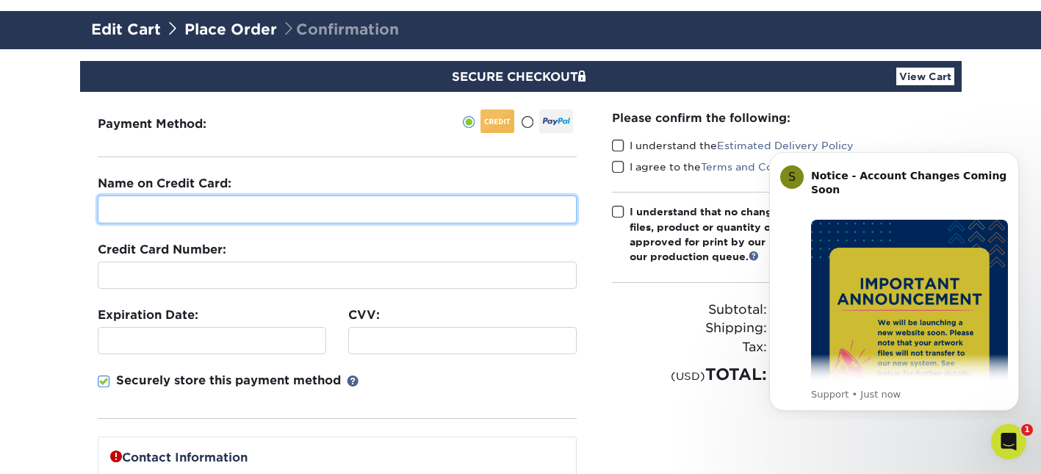
scroll to position [0, 0]
type input "[PERSON_NAME]"
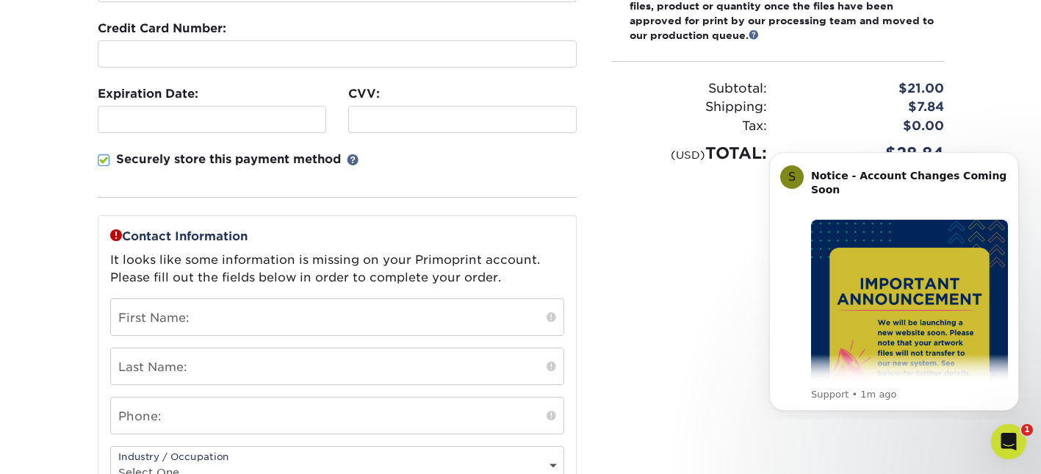
scroll to position [319, 0]
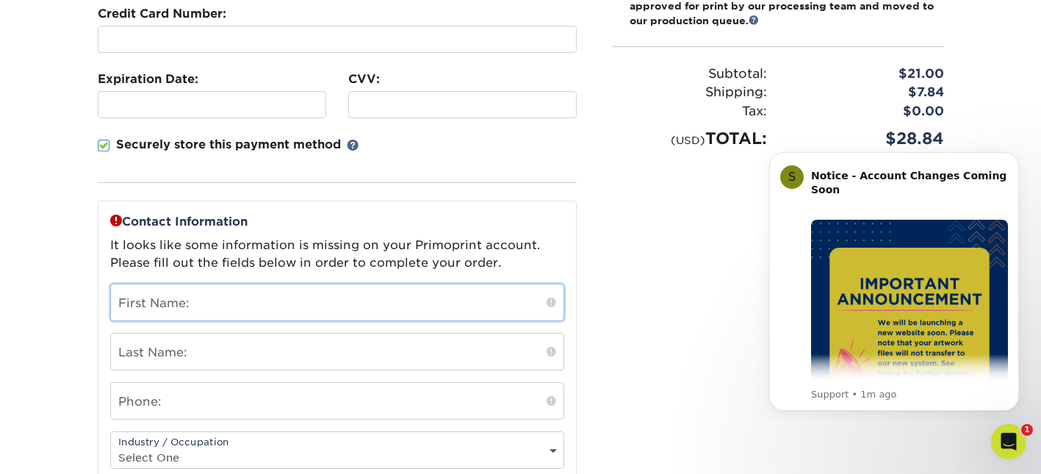
click at [199, 307] on input "text" at bounding box center [337, 302] width 453 height 36
type input "Marilia"
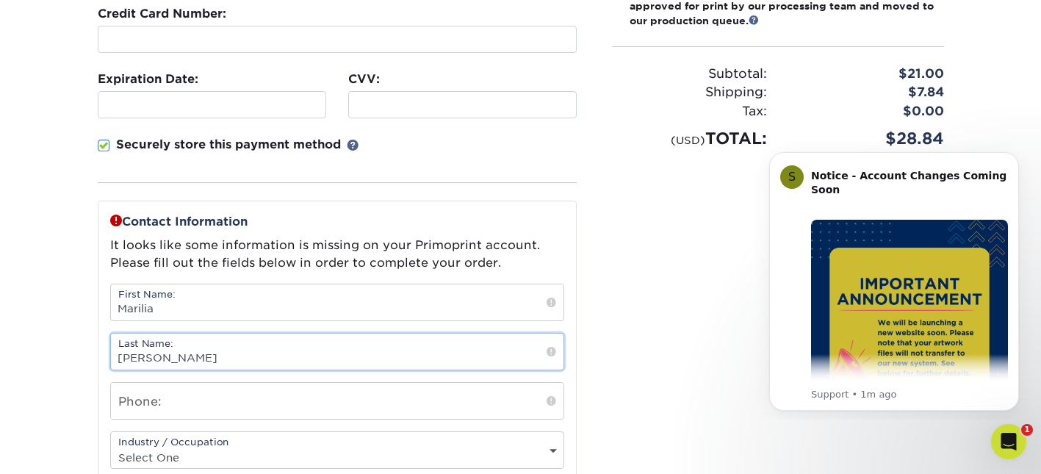
type input "Campos"
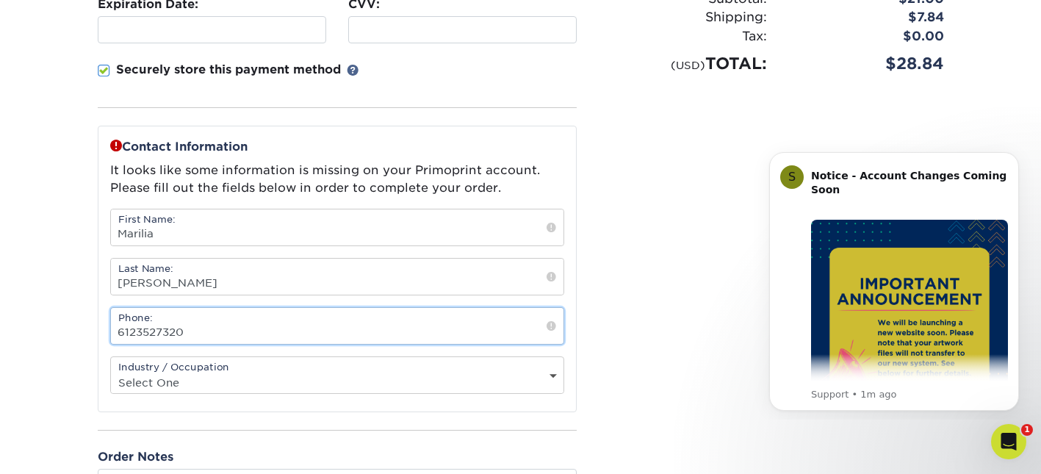
scroll to position [395, 0]
type input "6123527320"
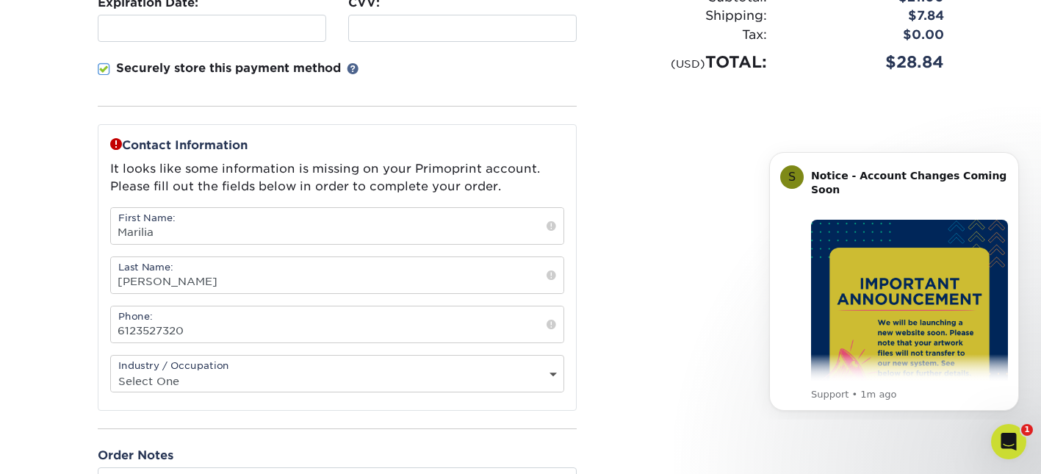
click at [195, 371] on select "Select One Administrative Executive Human Resources Construction Education Ente…" at bounding box center [337, 380] width 453 height 21
select select "12"
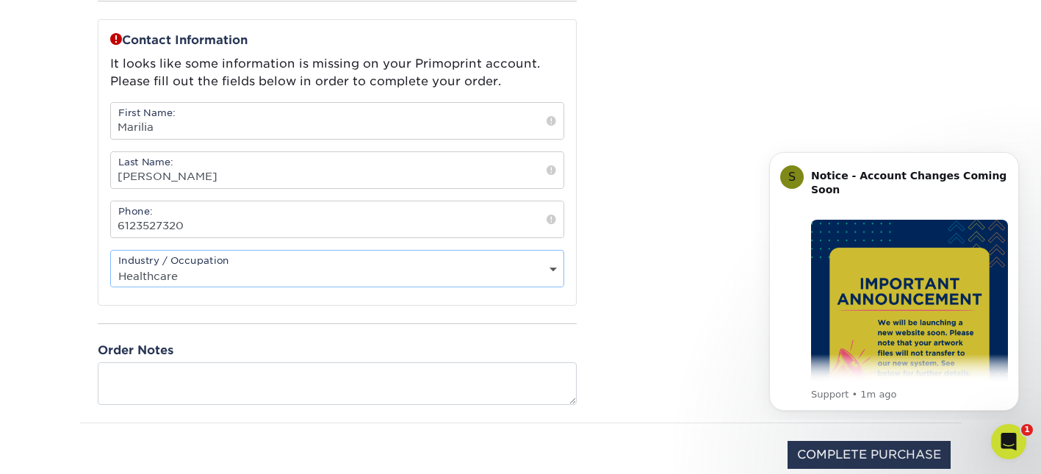
scroll to position [541, 0]
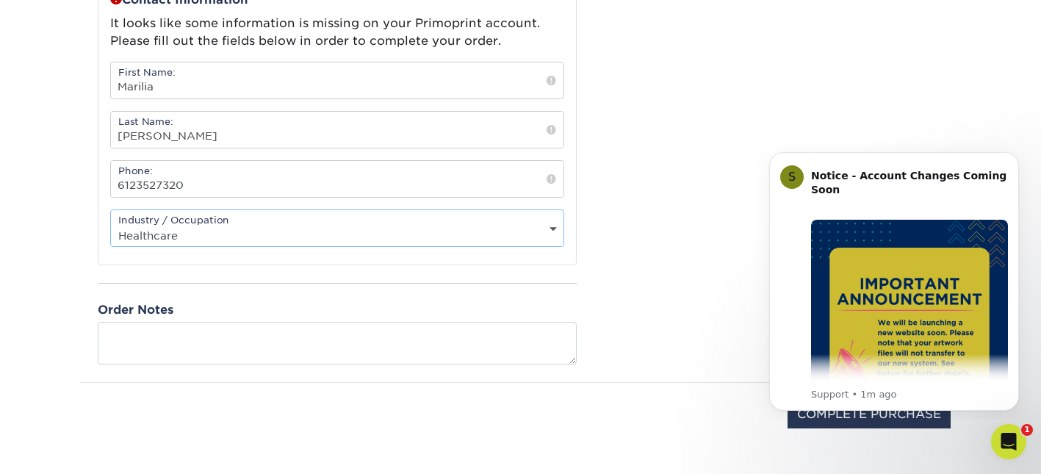
click at [677, 278] on div "Please confirm the following: I understand the Estimated Delivery Policy I agre…" at bounding box center [777, 8] width 367 height 748
click at [1008, 163] on button "Dismiss notification" at bounding box center [1014, 156] width 19 height 19
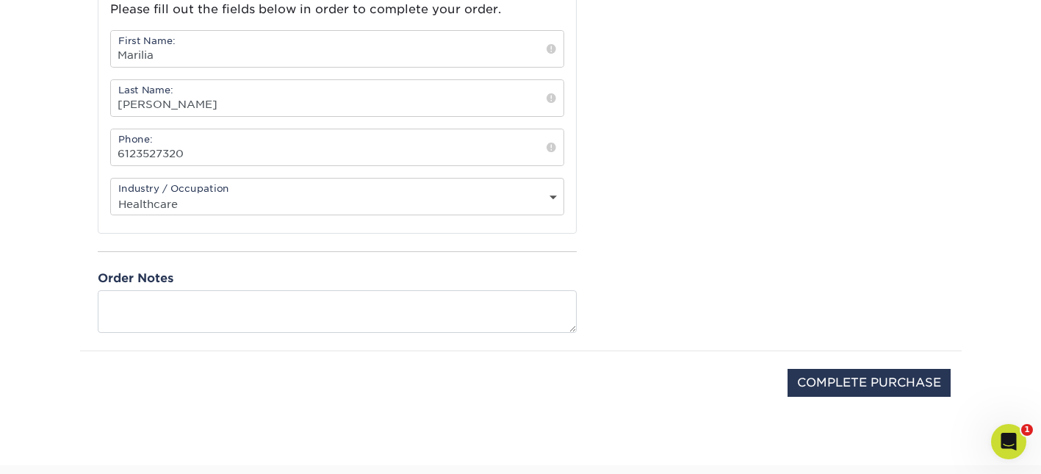
scroll to position [580, 0]
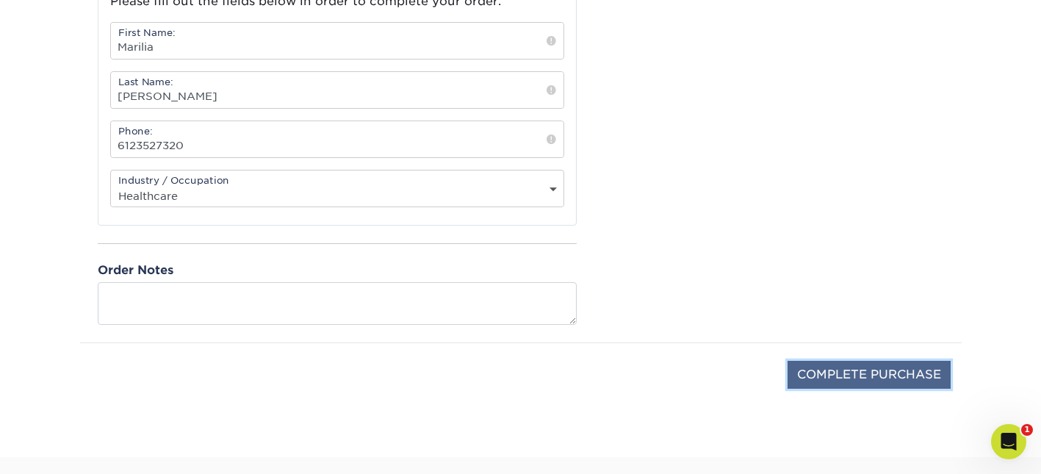
click at [900, 370] on input "COMPLETE PURCHASE" at bounding box center [869, 375] width 163 height 28
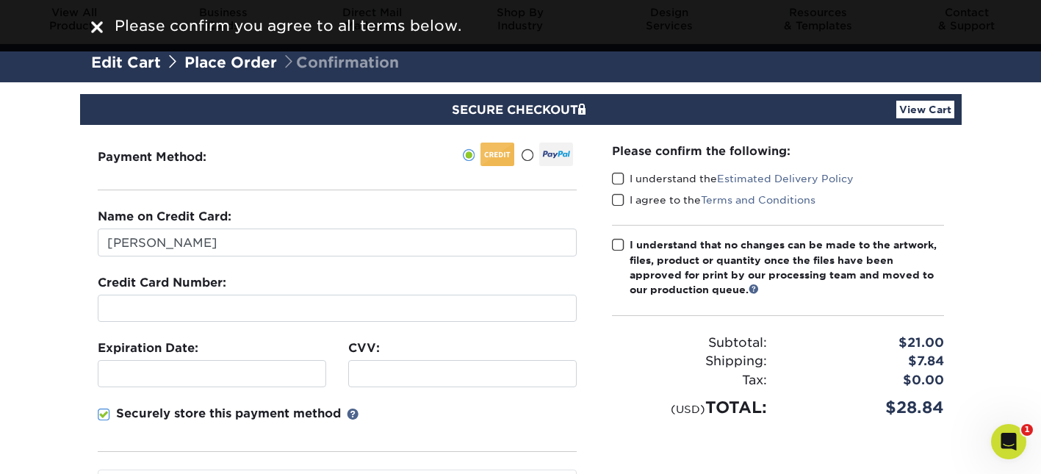
scroll to position [48, 0]
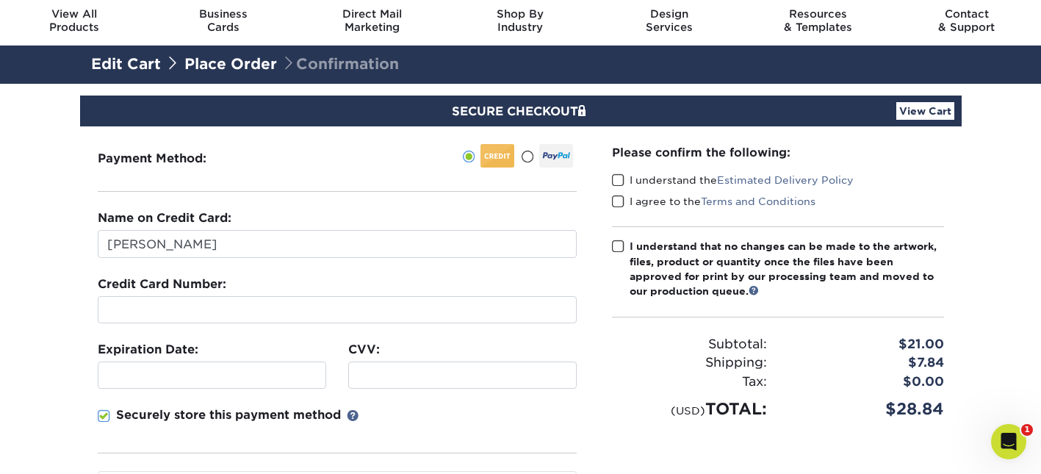
click at [627, 179] on label "I understand the Estimated Delivery Policy" at bounding box center [733, 180] width 242 height 15
click at [0, 0] on input "I understand the Estimated Delivery Policy" at bounding box center [0, 0] width 0 height 0
click at [625, 182] on label "I understand the Estimated Delivery Policy" at bounding box center [733, 180] width 242 height 15
click at [0, 0] on input "I understand the Estimated Delivery Policy" at bounding box center [0, 0] width 0 height 0
click at [621, 186] on span at bounding box center [618, 180] width 12 height 14
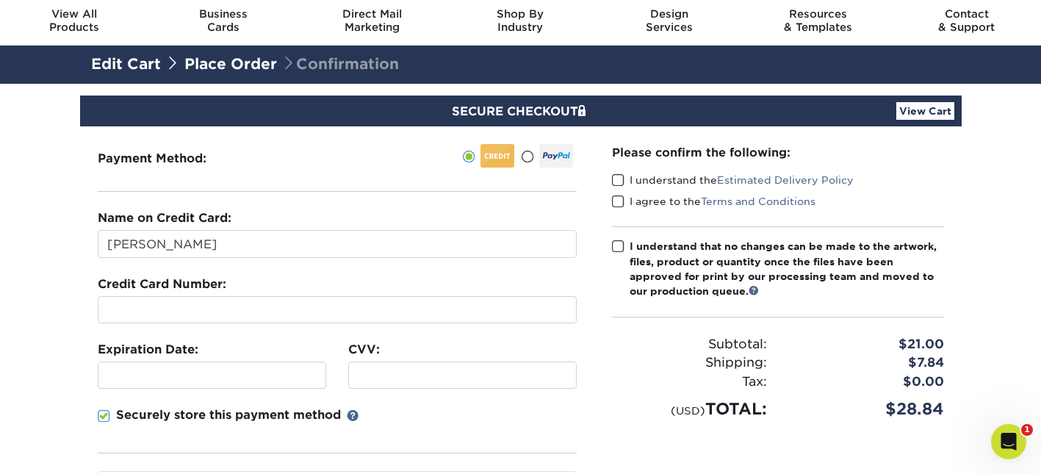
click at [0, 0] on input "I understand the Estimated Delivery Policy" at bounding box center [0, 0] width 0 height 0
click at [617, 206] on span at bounding box center [618, 202] width 12 height 14
click at [0, 0] on input "I agree to the Terms and Conditions" at bounding box center [0, 0] width 0 height 0
click at [619, 245] on span at bounding box center [618, 247] width 12 height 14
click at [0, 0] on input "I understand that no changes can be made to the artwork, files, product or quan…" at bounding box center [0, 0] width 0 height 0
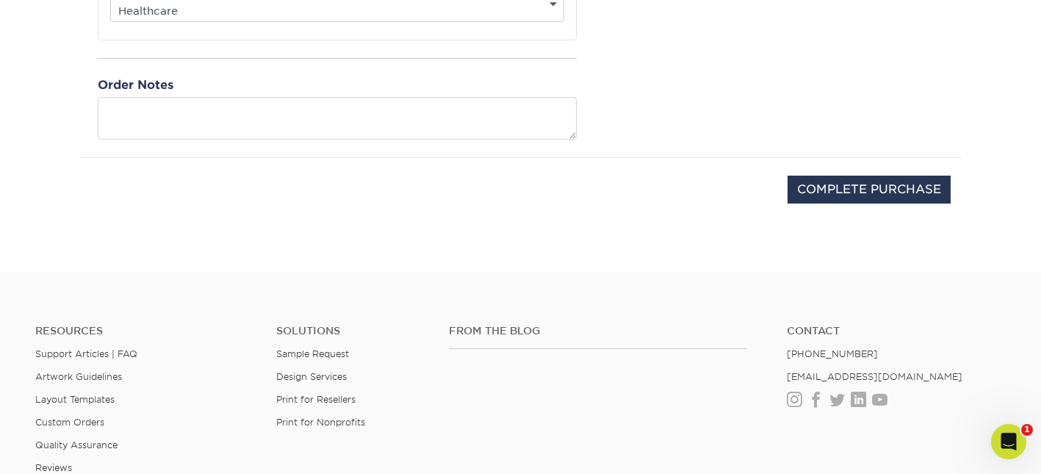
scroll to position [852, 0]
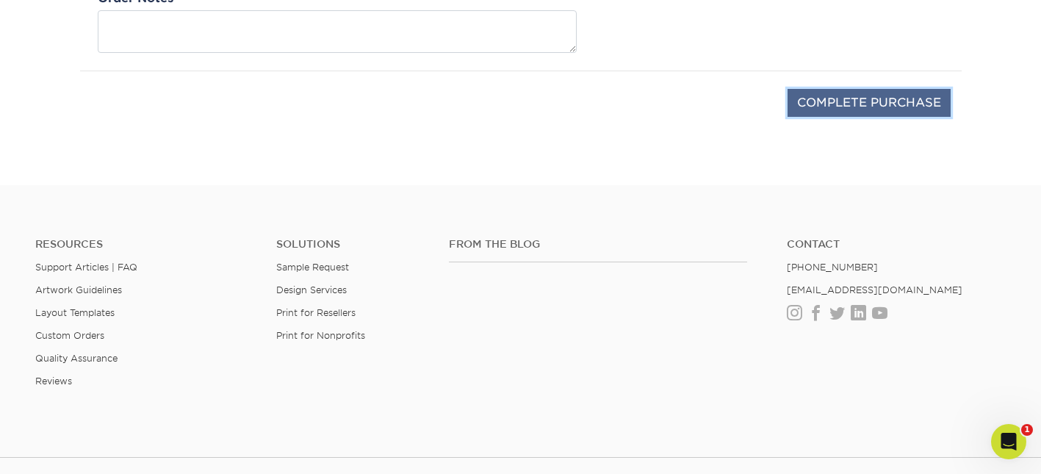
click at [845, 96] on input "COMPLETE PURCHASE" at bounding box center [869, 103] width 163 height 28
type input "PROCESSING, PLEASE WAIT..."
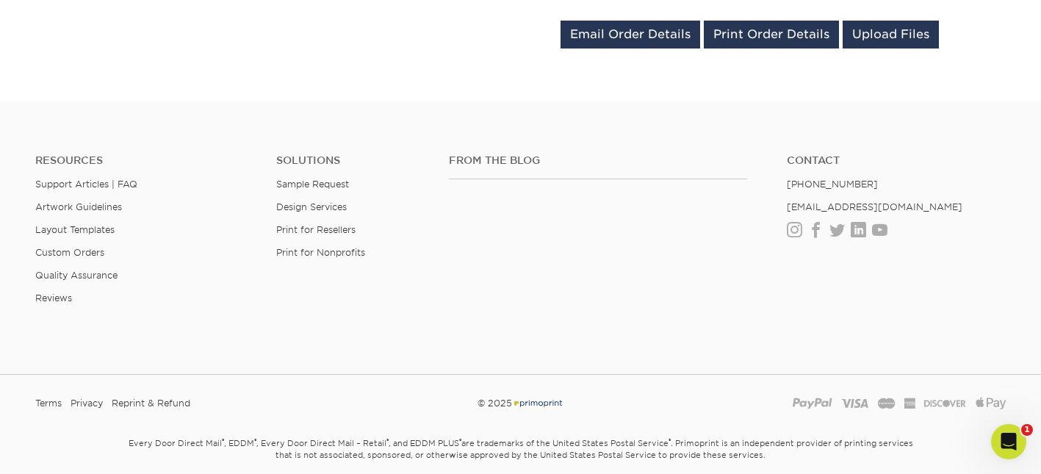
scroll to position [821, 0]
